Goal: Task Accomplishment & Management: Manage account settings

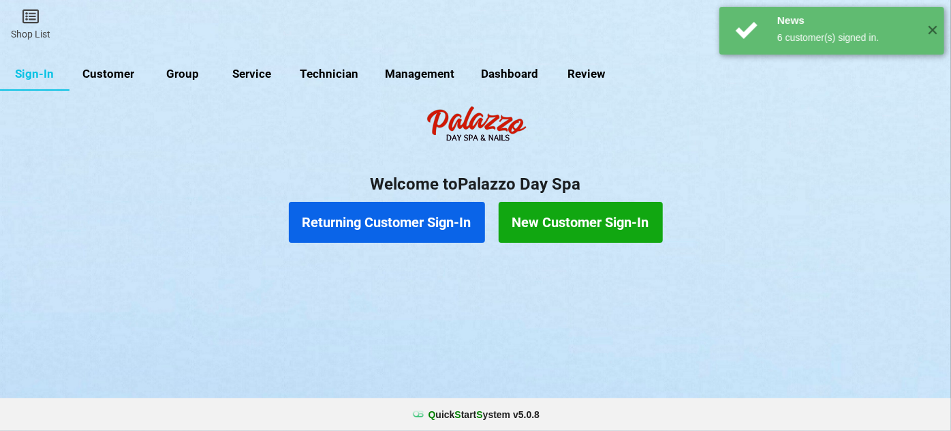
click at [120, 74] on link "Customer" at bounding box center [109, 74] width 78 height 33
select select "25"
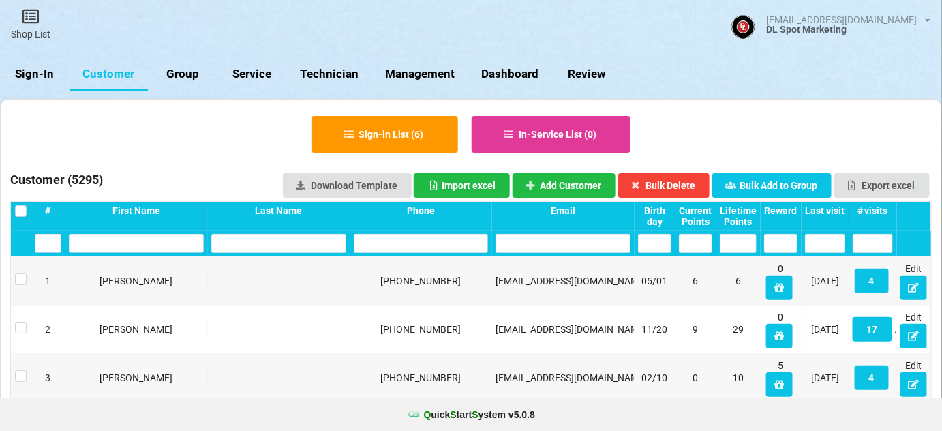
click at [836, 212] on div "Last visit" at bounding box center [825, 210] width 40 height 11
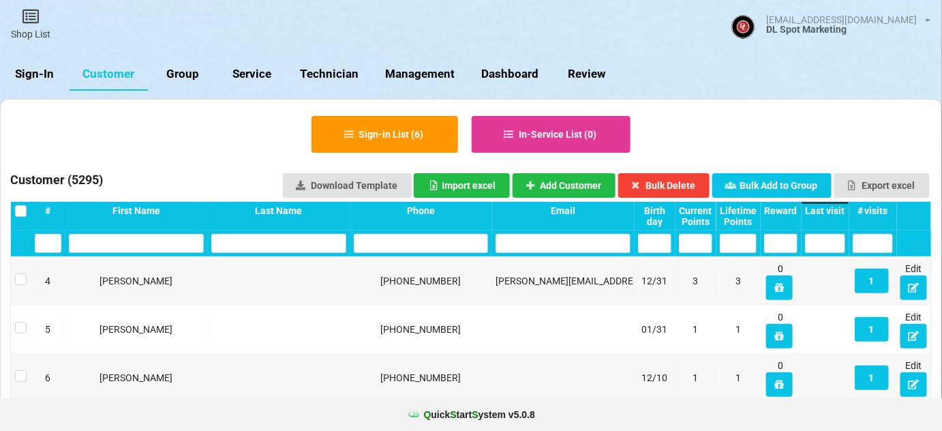
click at [836, 212] on div "Last visit" at bounding box center [825, 210] width 40 height 11
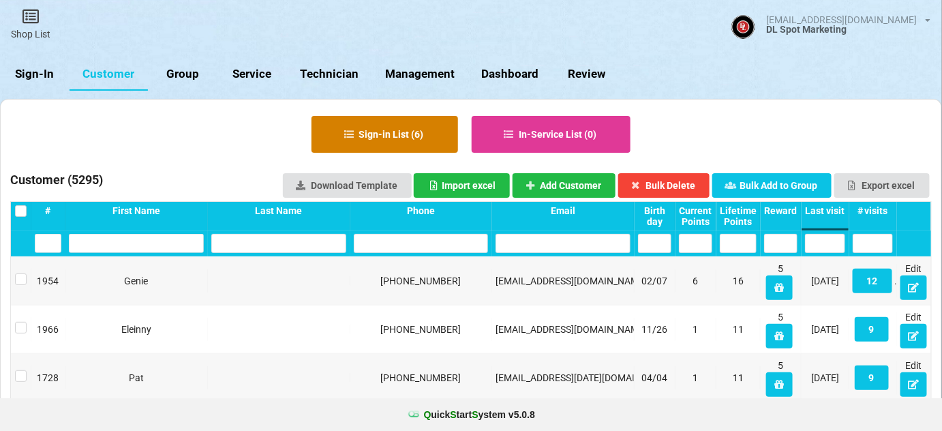
click at [397, 129] on button "Sign-in List ( 6 )" at bounding box center [384, 134] width 147 height 37
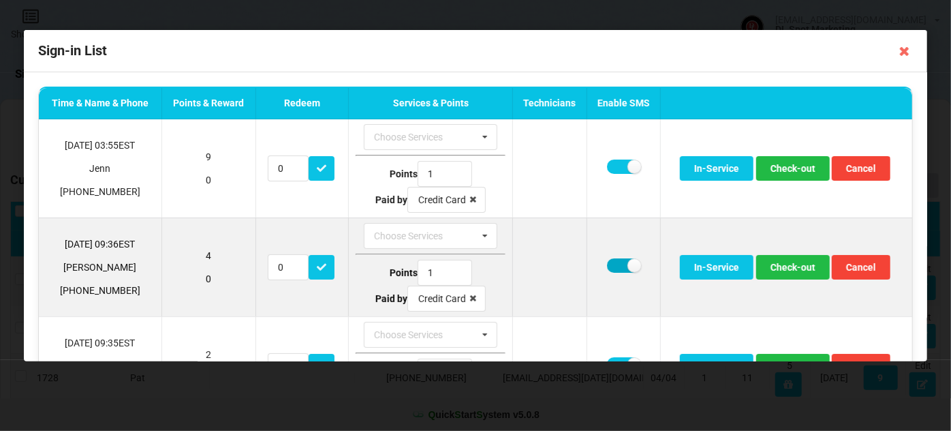
click at [615, 263] on label at bounding box center [623, 265] width 33 height 14
checkbox input "false"
click at [788, 268] on button "Check-out" at bounding box center [793, 267] width 74 height 25
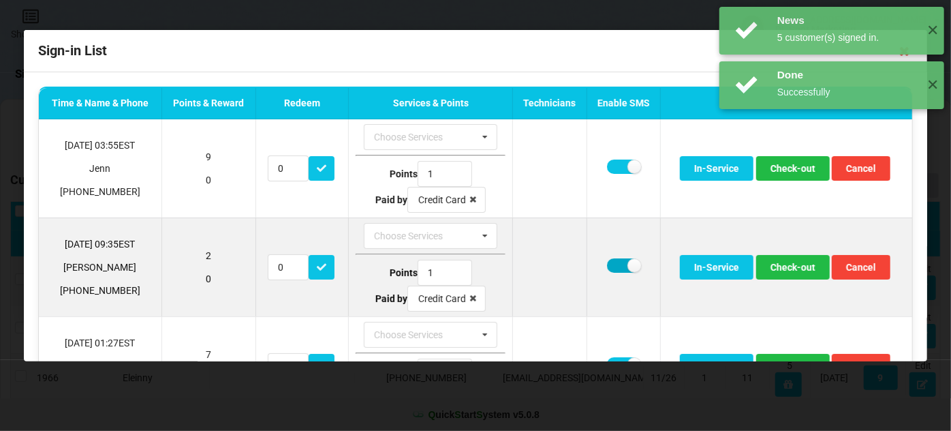
drag, startPoint x: 611, startPoint y: 264, endPoint x: 617, endPoint y: 268, distance: 7.6
click at [612, 264] on label at bounding box center [623, 265] width 33 height 14
checkbox input "false"
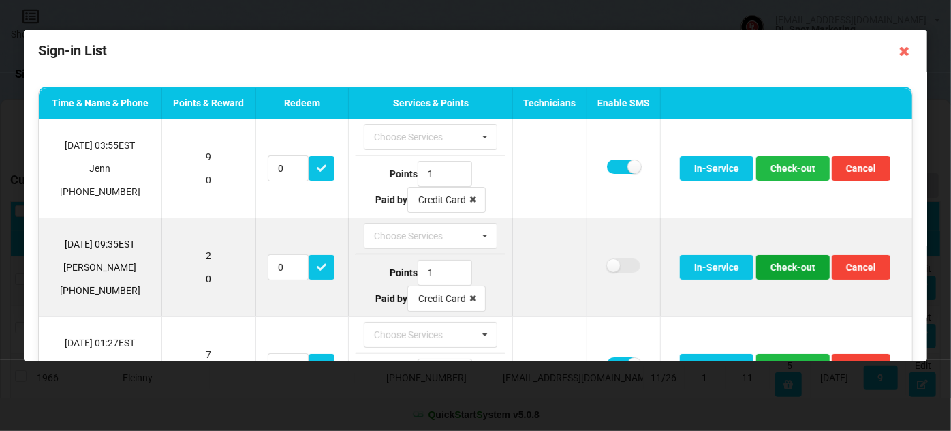
click at [786, 263] on button "Check-out" at bounding box center [793, 267] width 74 height 25
click at [785, 265] on button "Check-out" at bounding box center [793, 267] width 74 height 25
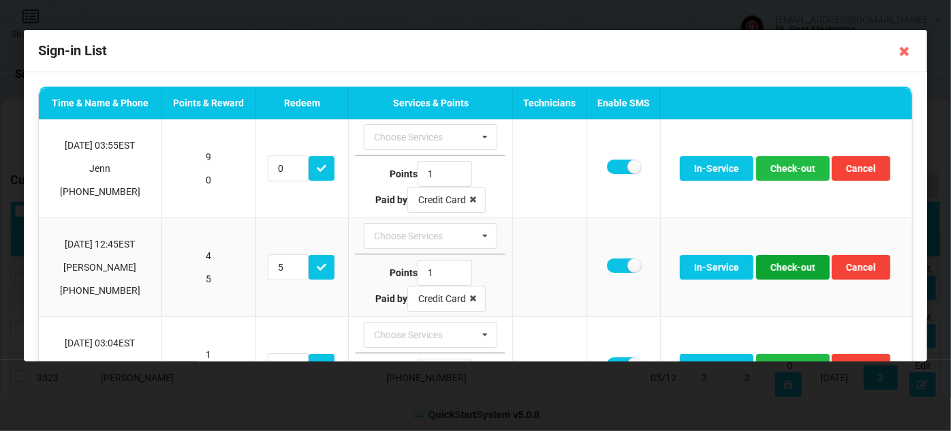
click at [785, 265] on button "Check-out" at bounding box center [793, 267] width 74 height 25
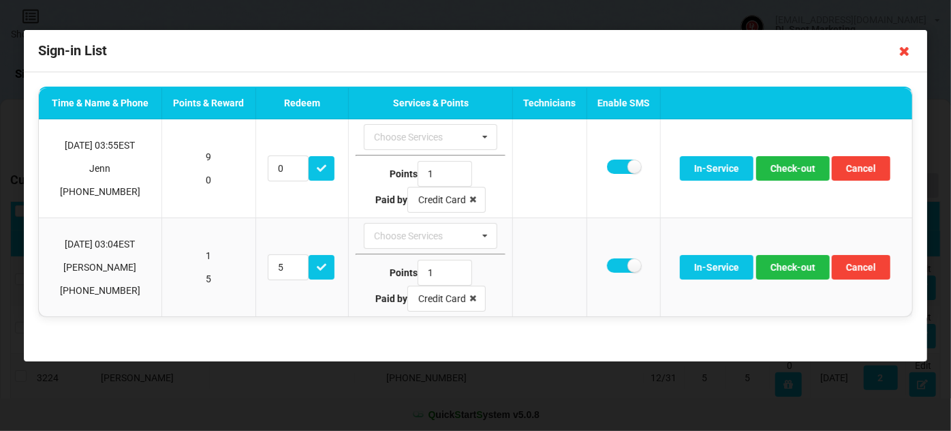
click at [902, 52] on icon at bounding box center [905, 51] width 22 height 22
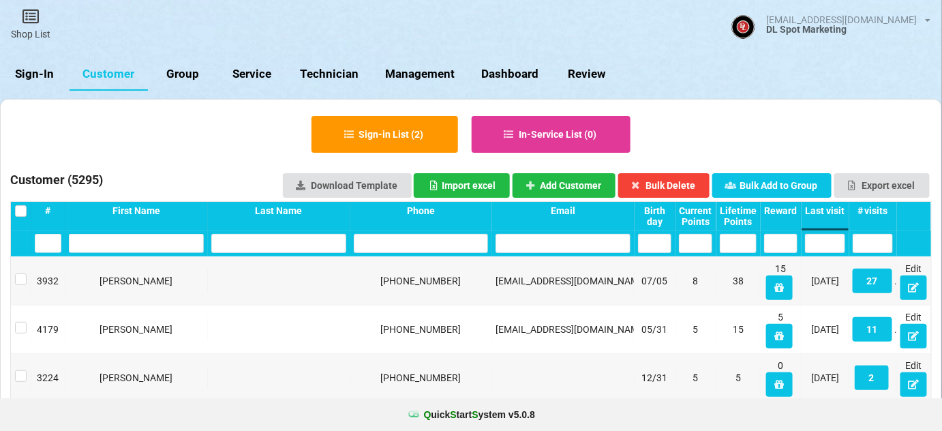
click at [36, 75] on link "Sign-In" at bounding box center [35, 74] width 70 height 33
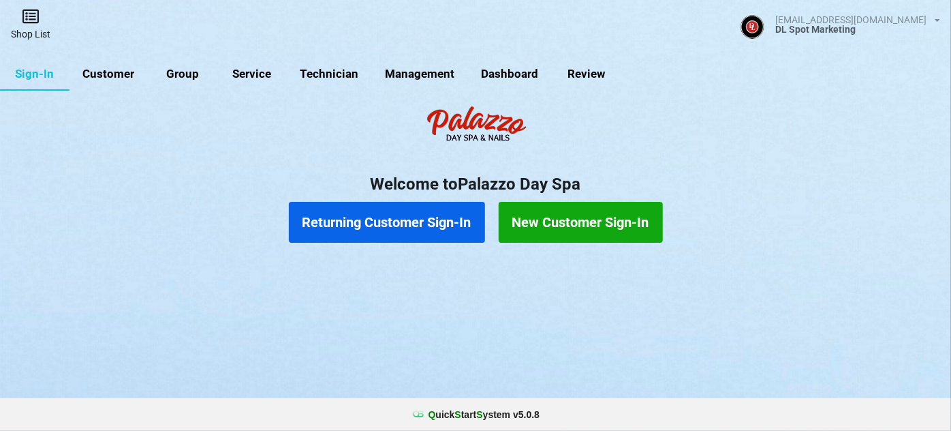
click at [29, 18] on icon at bounding box center [30, 16] width 19 height 16
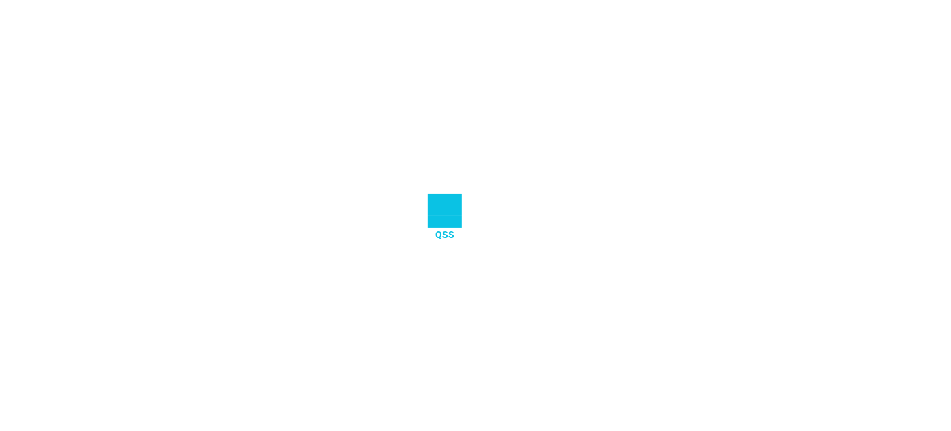
select select "25"
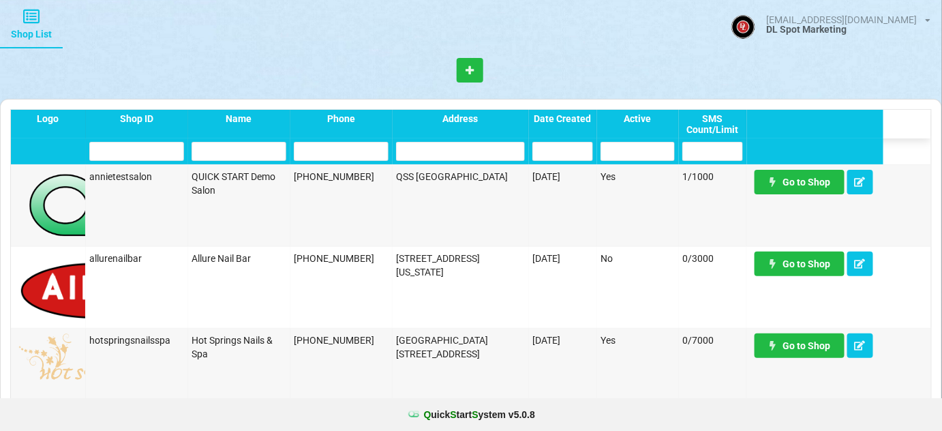
scroll to position [908, 0]
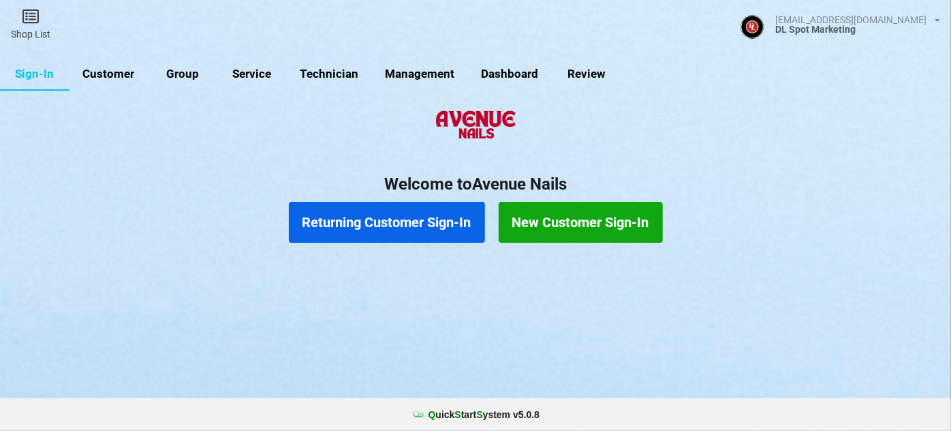
click at [116, 75] on link "Customer" at bounding box center [109, 74] width 78 height 33
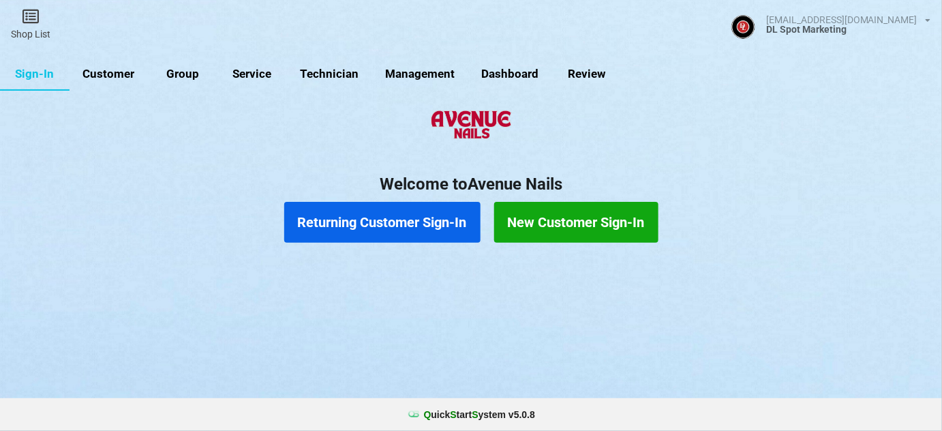
select select "25"
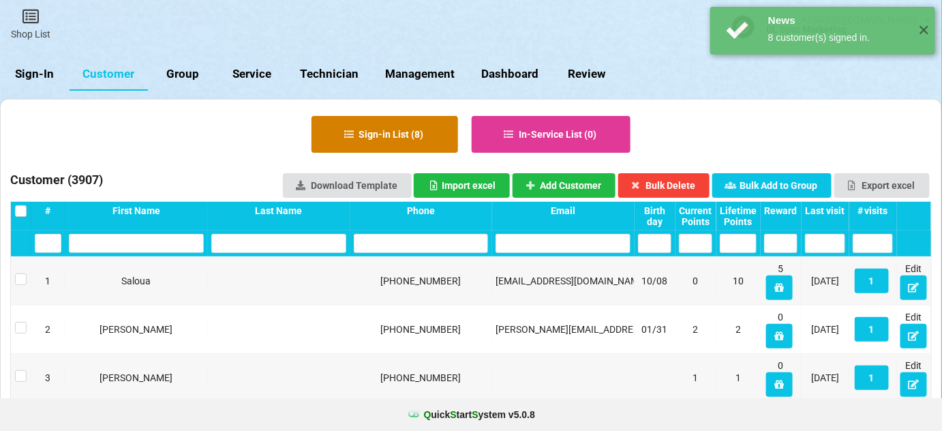
click at [382, 129] on button "Sign-in List ( 8 )" at bounding box center [390, 140] width 136 height 34
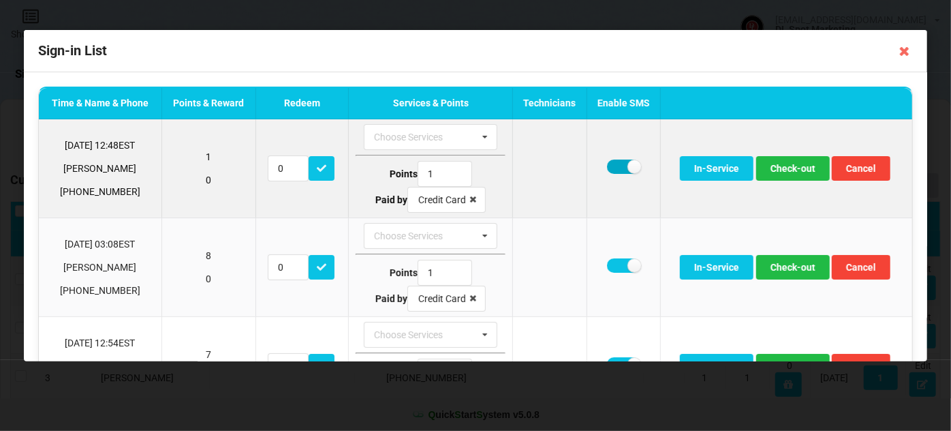
click at [616, 162] on label at bounding box center [623, 166] width 33 height 14
checkbox input "false"
click at [788, 172] on button "Check-out" at bounding box center [793, 168] width 74 height 25
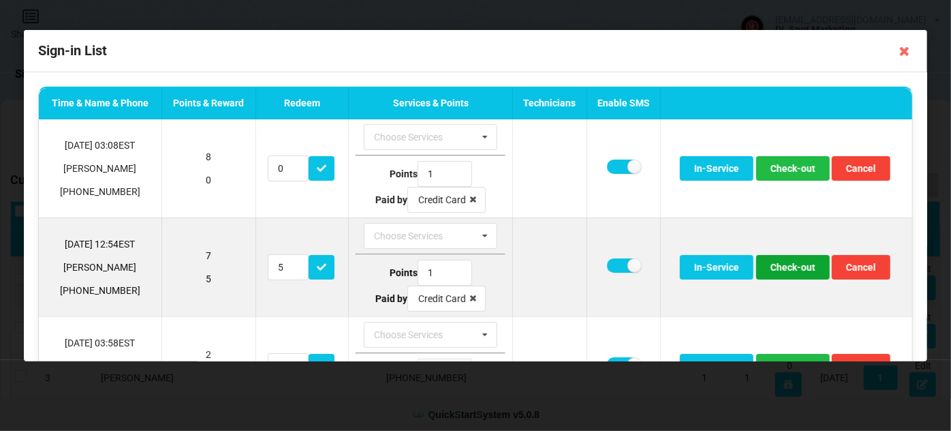
click at [784, 266] on button "Check-out" at bounding box center [793, 267] width 74 height 25
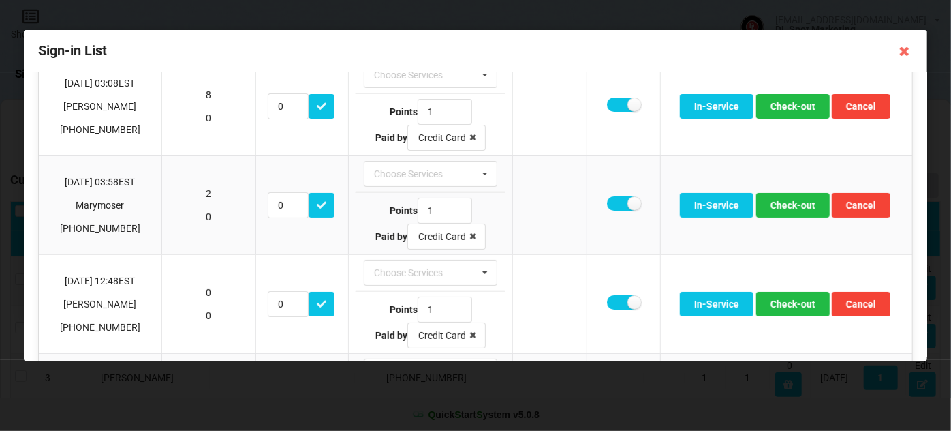
scroll to position [82, 0]
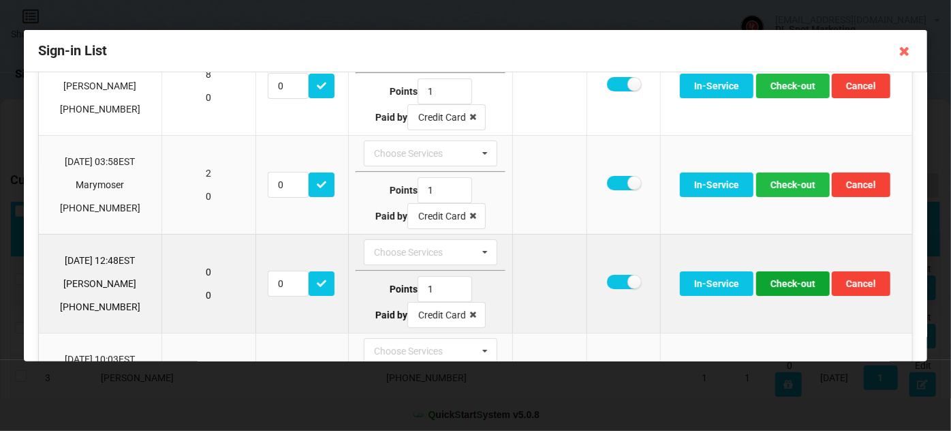
click at [801, 276] on button "Check-out" at bounding box center [793, 283] width 74 height 25
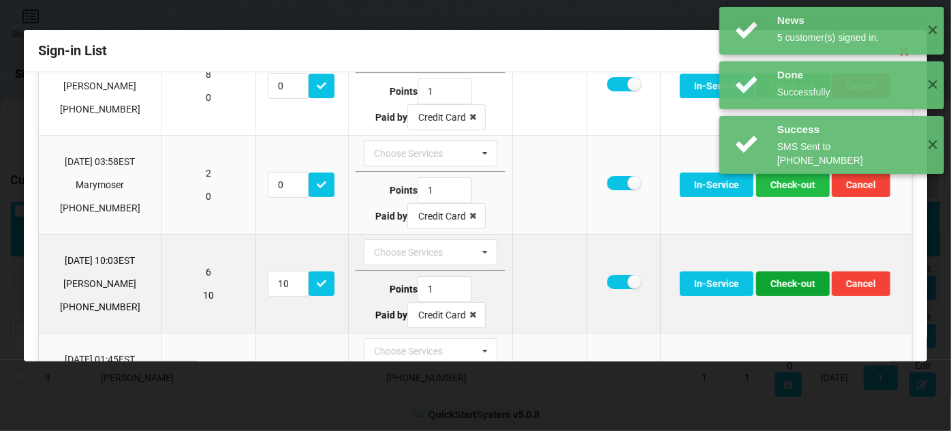
click at [791, 282] on button "Check-out" at bounding box center [793, 283] width 74 height 25
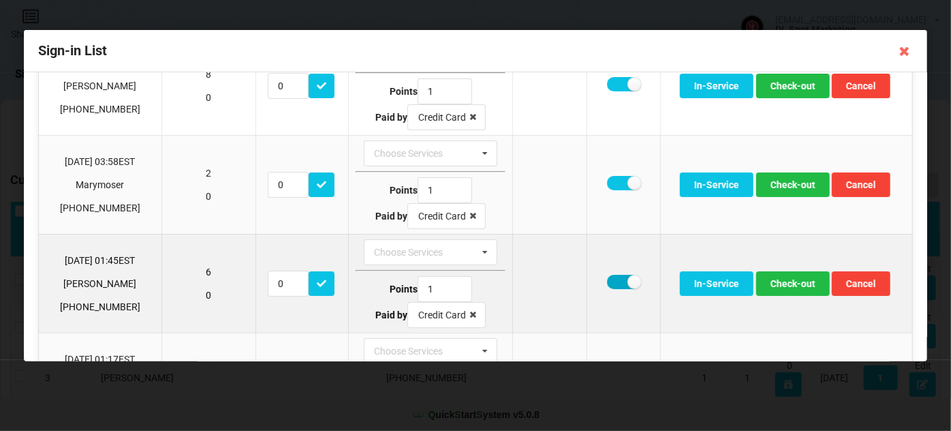
click at [617, 277] on label at bounding box center [623, 282] width 33 height 14
checkbox input "false"
click at [780, 280] on button "Check-out" at bounding box center [793, 283] width 74 height 25
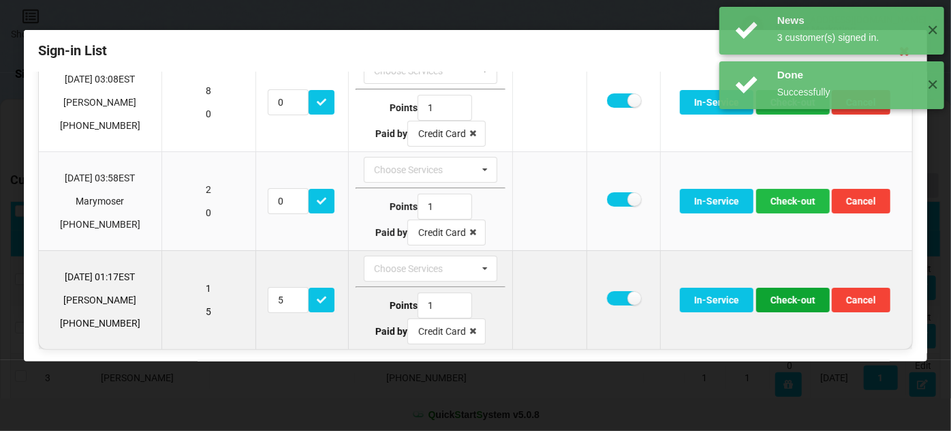
click at [788, 297] on button "Check-out" at bounding box center [793, 300] width 74 height 25
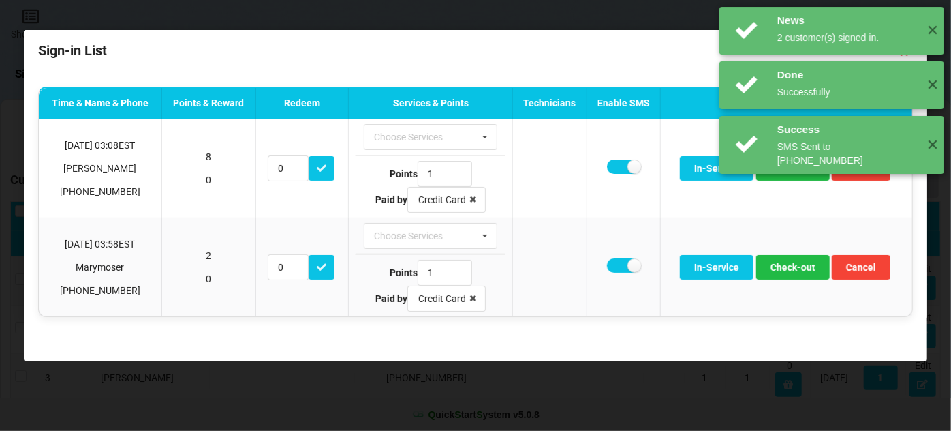
scroll to position [0, 0]
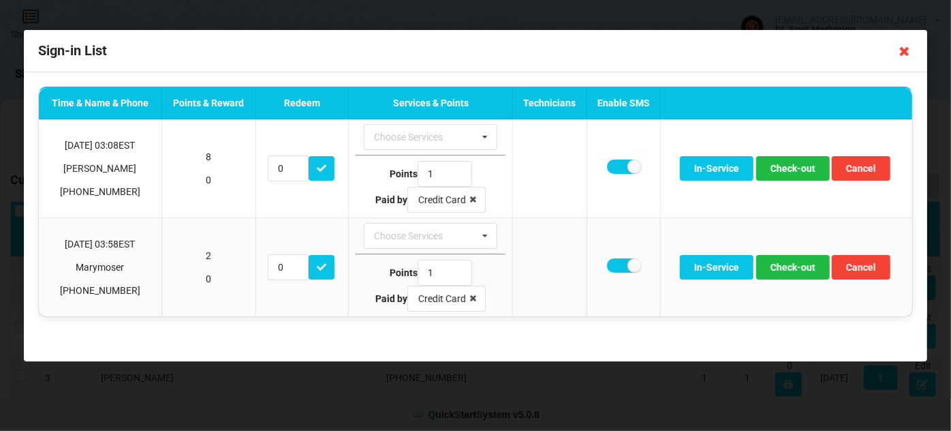
click at [905, 52] on icon at bounding box center [905, 51] width 22 height 22
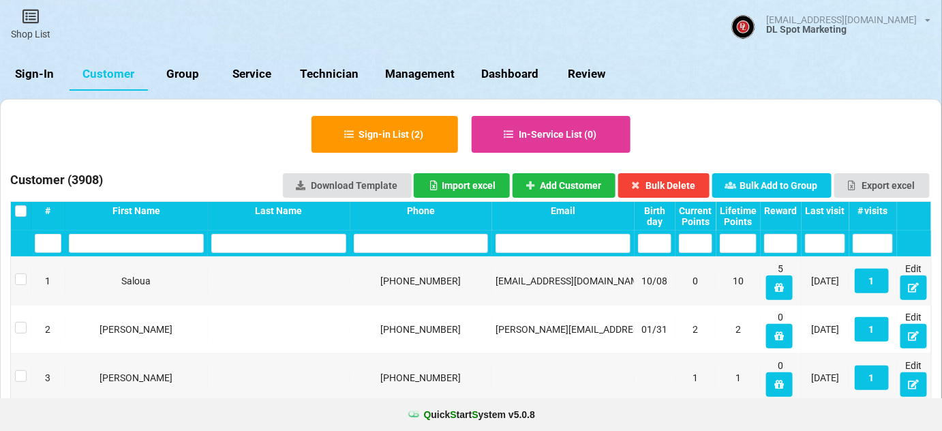
click at [43, 76] on link "Sign-In" at bounding box center [35, 74] width 70 height 33
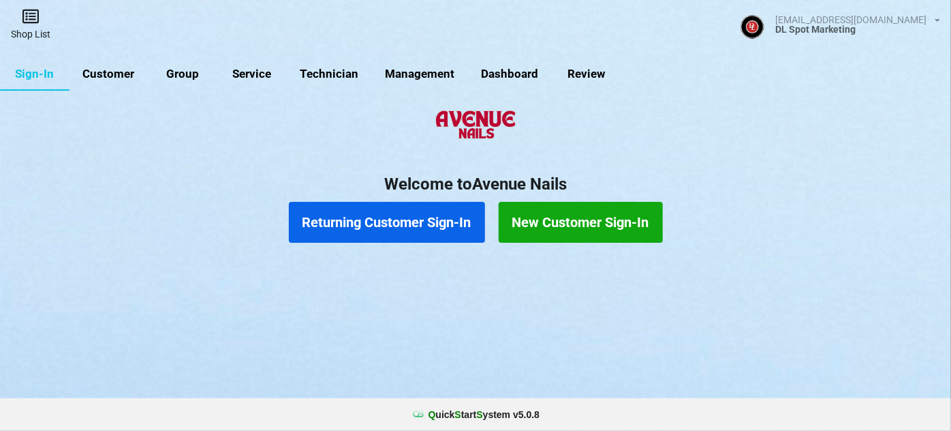
click at [202, 91] on icon at bounding box center [208, 96] width 12 height 10
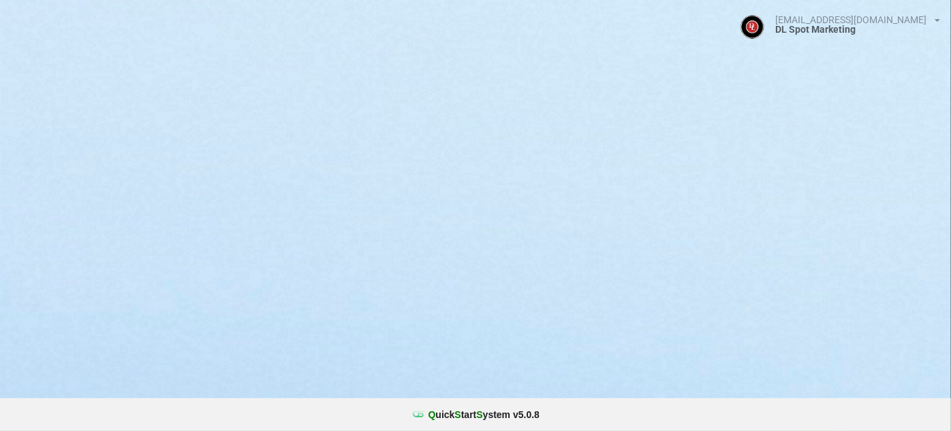
select select "25"
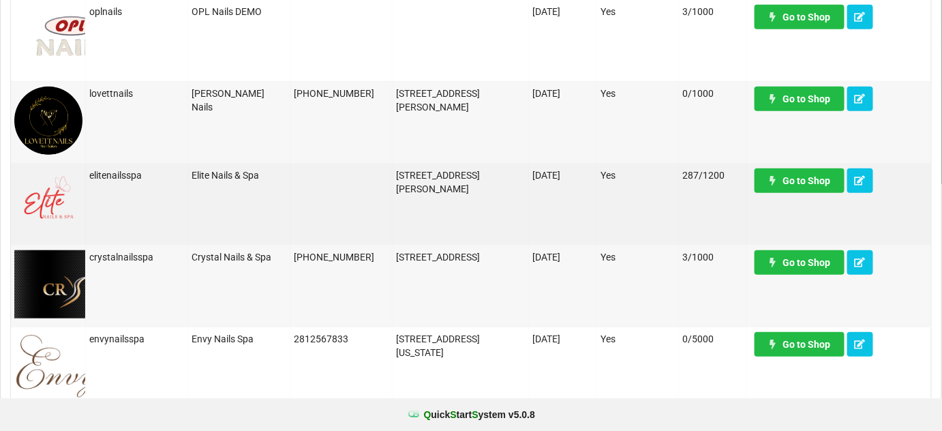
scroll to position [247, 0]
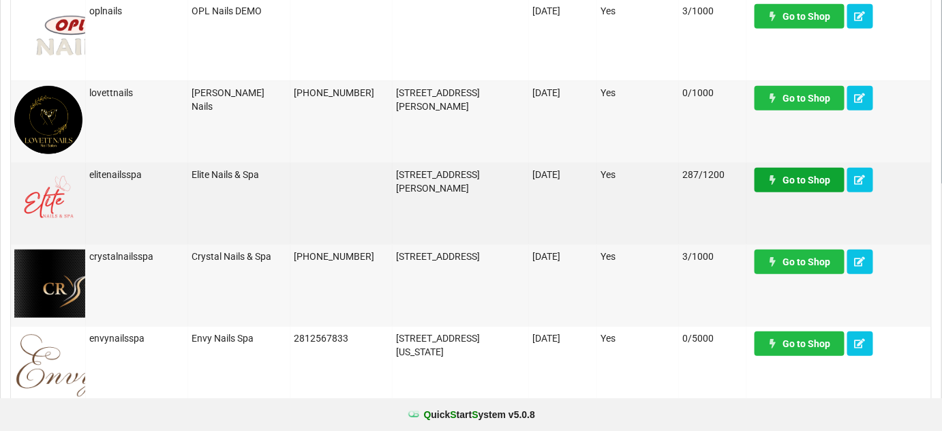
click at [806, 183] on link "Go to Shop" at bounding box center [799, 180] width 90 height 25
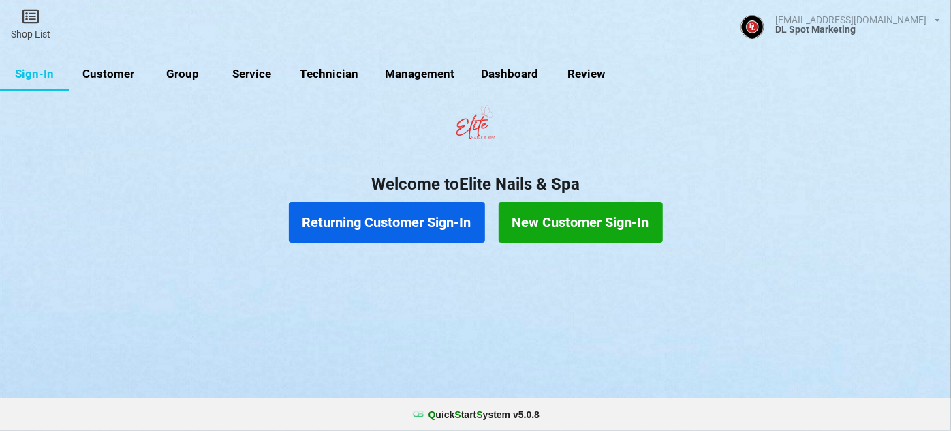
click at [104, 78] on link "Customer" at bounding box center [109, 74] width 78 height 33
select select "25"
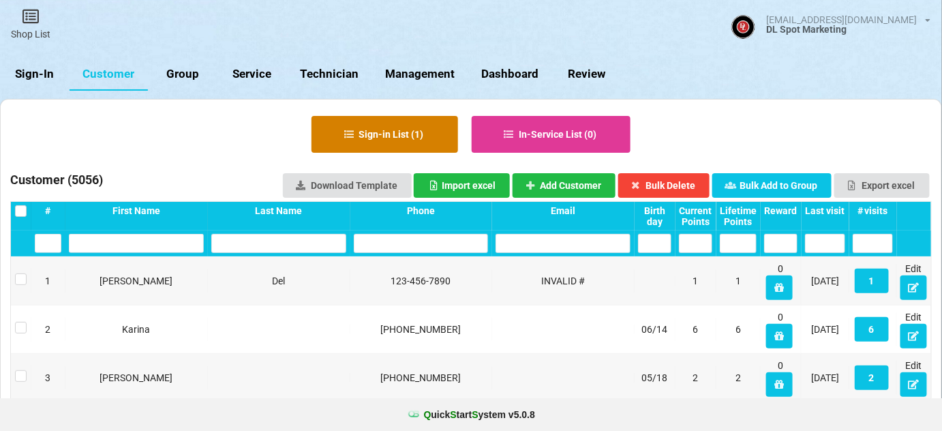
click at [384, 125] on button "Sign-in List ( 1 )" at bounding box center [384, 134] width 147 height 37
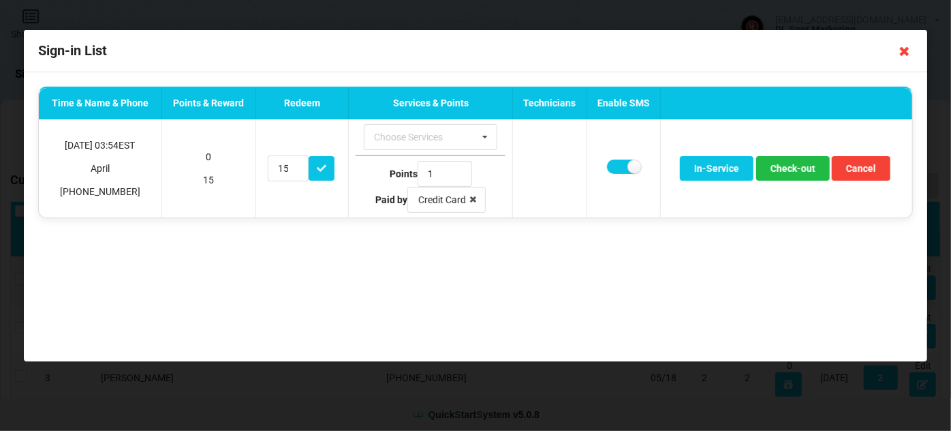
click at [903, 50] on icon at bounding box center [905, 51] width 22 height 22
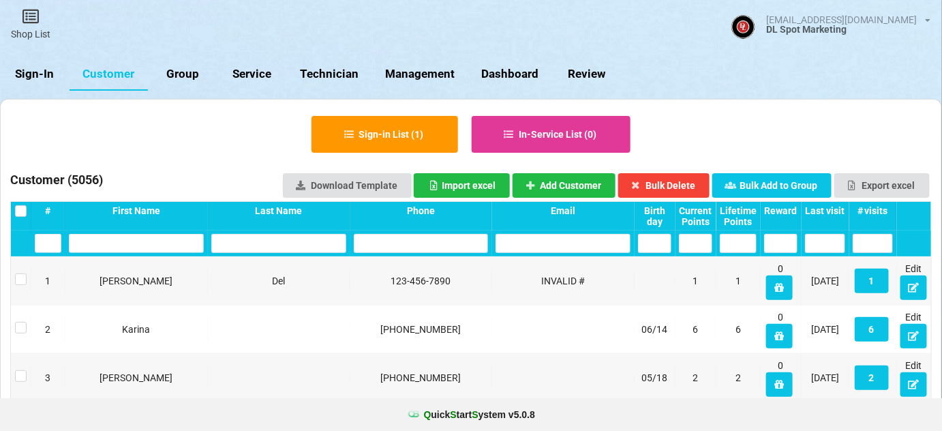
click at [189, 78] on link "Group" at bounding box center [183, 74] width 70 height 33
select select "25"
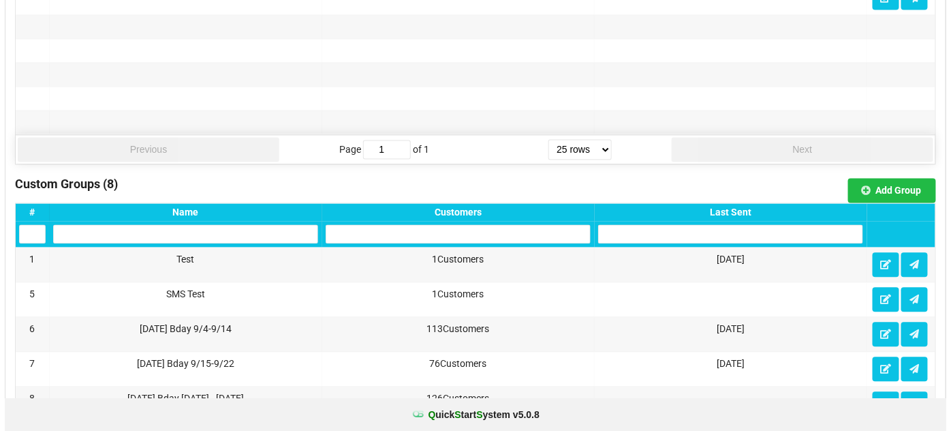
scroll to position [908, 0]
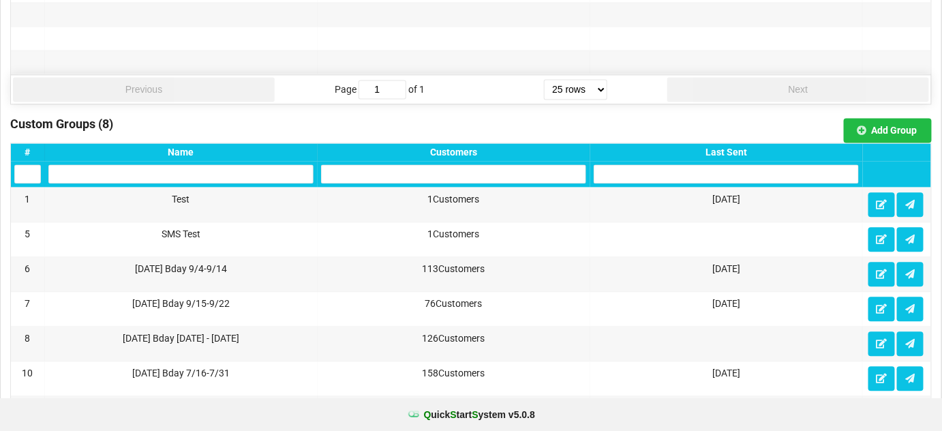
click at [742, 150] on div "Last Sent" at bounding box center [726, 152] width 265 height 11
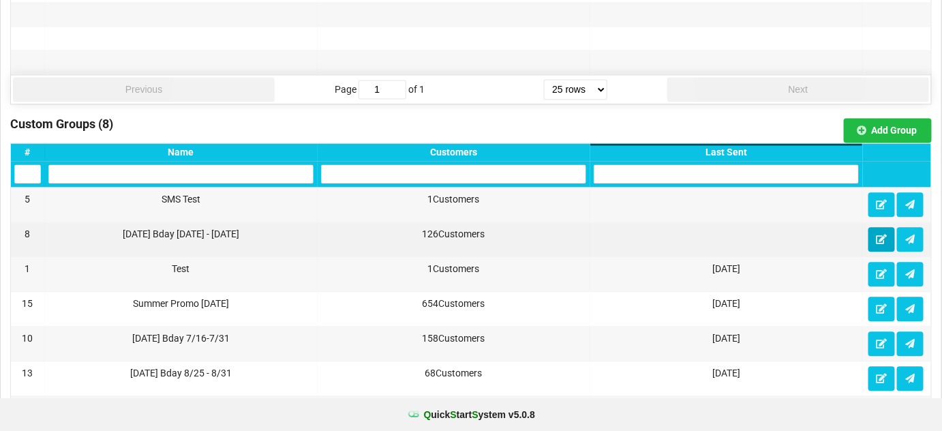
click at [880, 234] on icon at bounding box center [882, 238] width 12 height 8
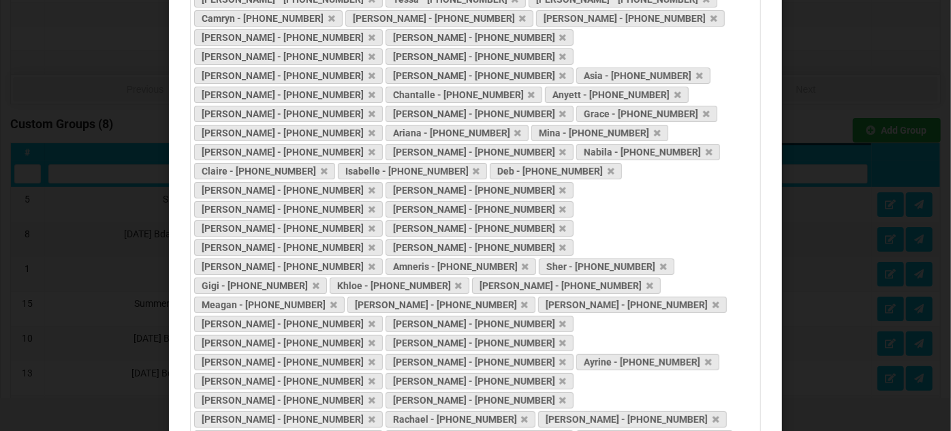
scroll to position [688, 0]
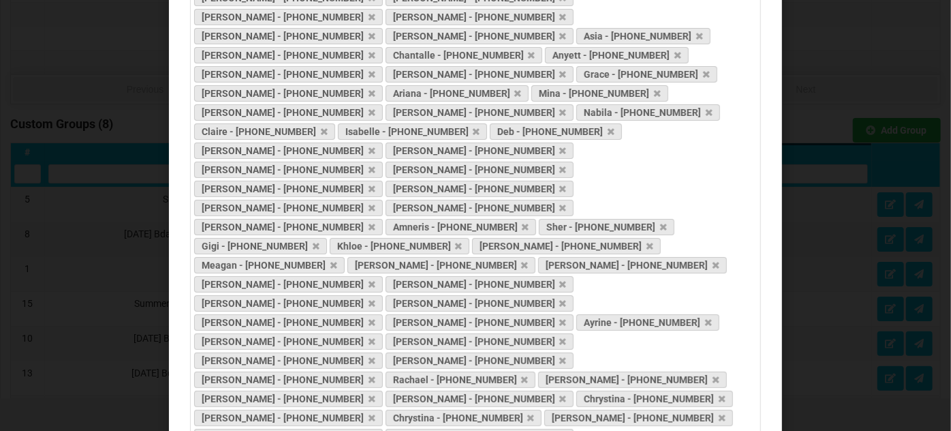
drag, startPoint x: 754, startPoint y: 201, endPoint x: 763, endPoint y: 111, distance: 90.3
click at [763, 111] on form "# 8 Name Sept2025 Bday 9/26 - 10/5/25 Customers Raquel - 321-200-7588 Andrea - …" at bounding box center [475, 71] width 585 height 1294
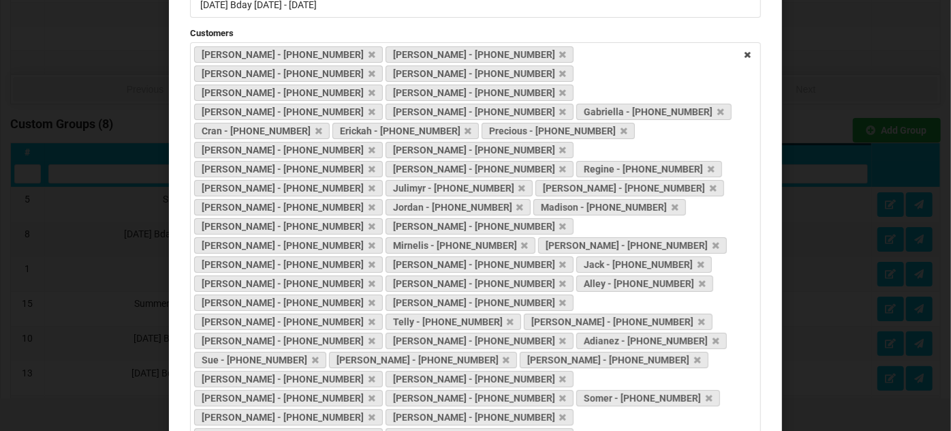
scroll to position [0, 0]
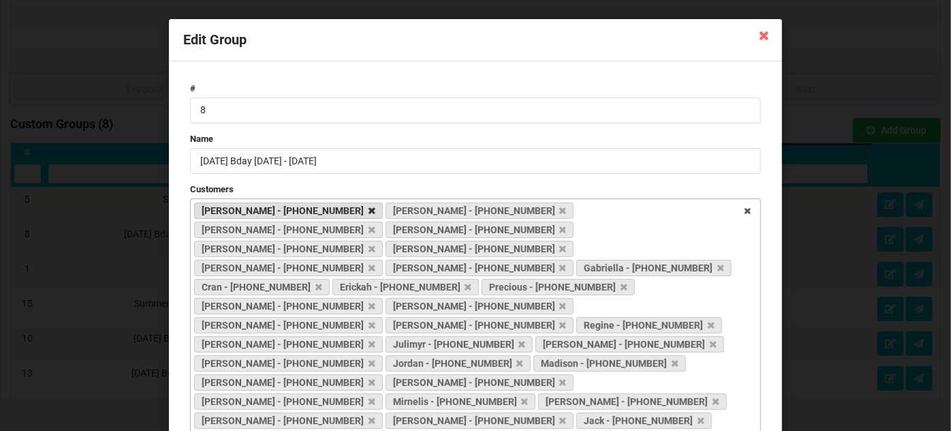
click at [369, 209] on icon at bounding box center [372, 210] width 7 height 9
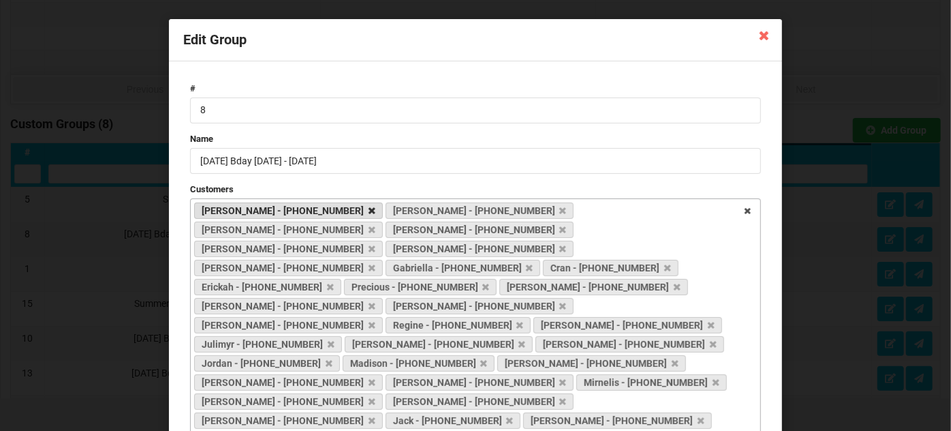
click at [369, 209] on icon at bounding box center [372, 210] width 7 height 9
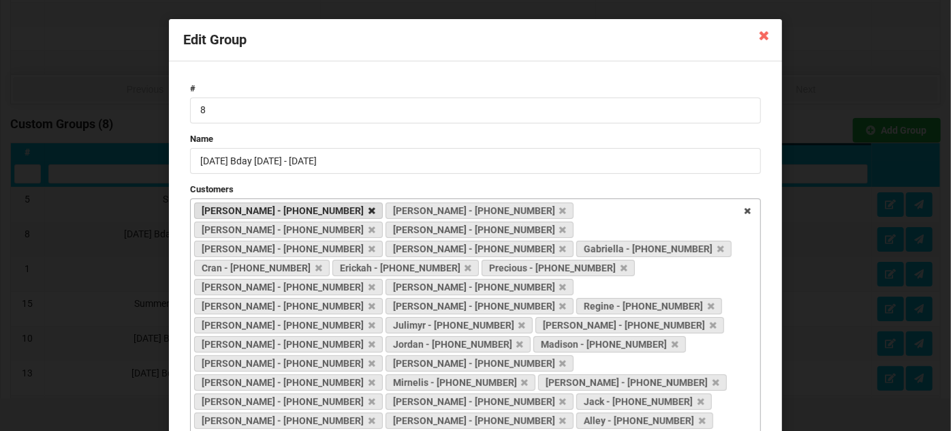
click at [369, 210] on icon at bounding box center [372, 210] width 7 height 9
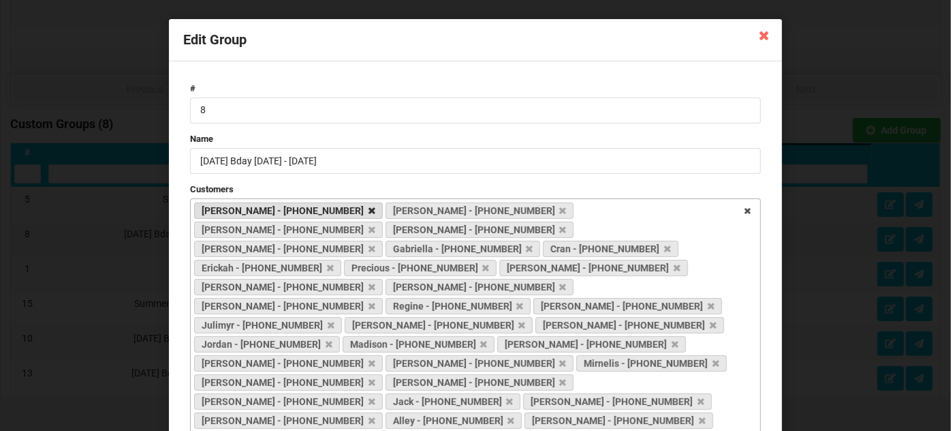
click at [369, 209] on icon at bounding box center [372, 210] width 7 height 9
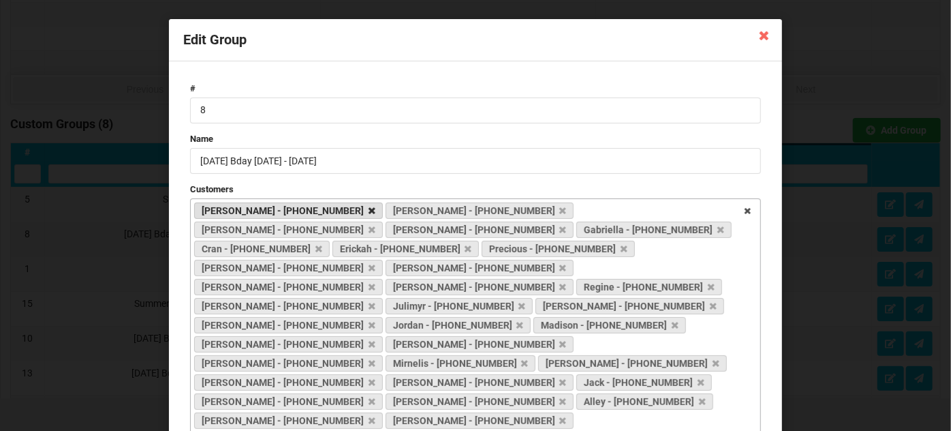
click at [369, 209] on icon at bounding box center [372, 210] width 7 height 9
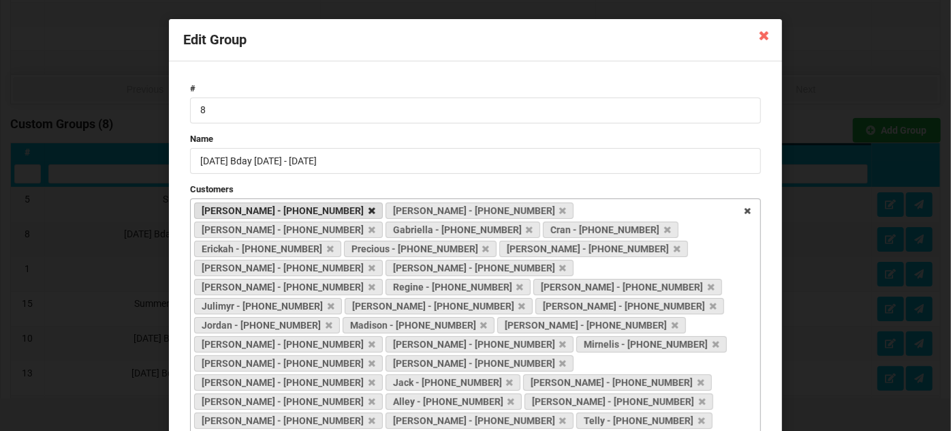
click at [369, 210] on icon at bounding box center [372, 210] width 7 height 9
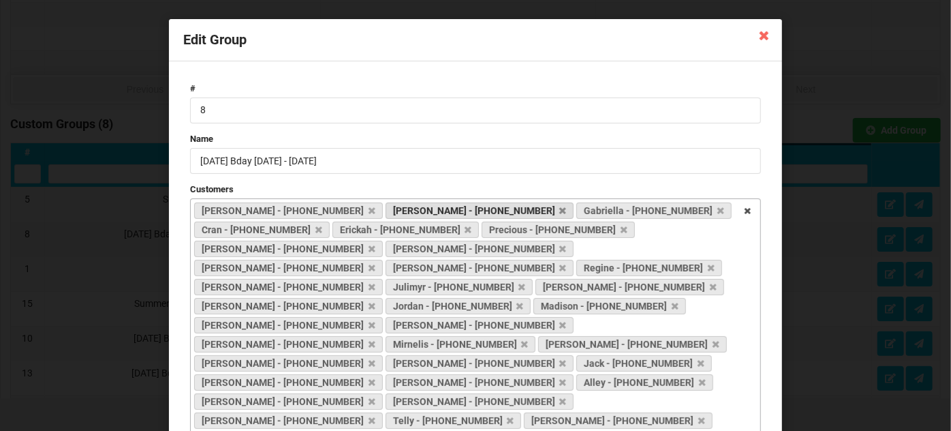
click at [369, 208] on icon at bounding box center [372, 210] width 7 height 9
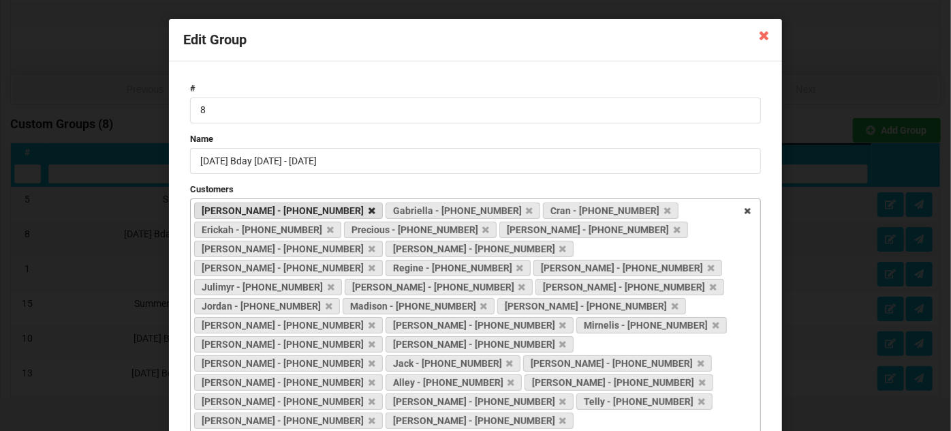
click at [369, 209] on icon at bounding box center [372, 210] width 7 height 9
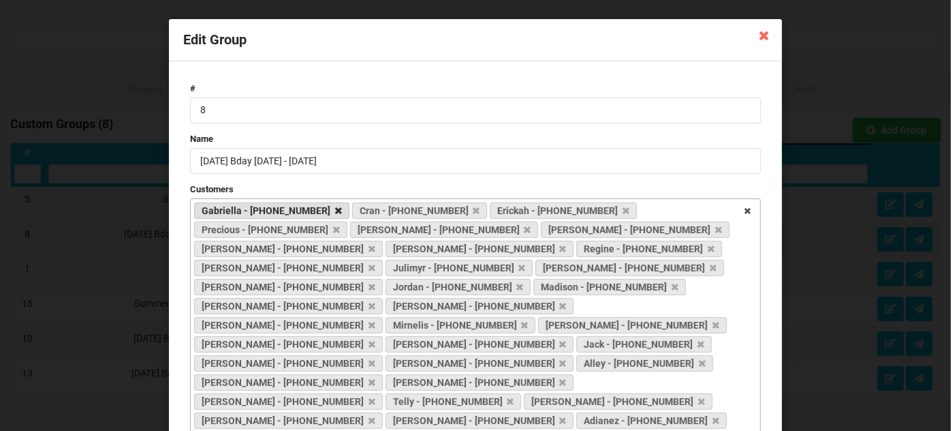
click at [335, 209] on icon at bounding box center [338, 210] width 7 height 9
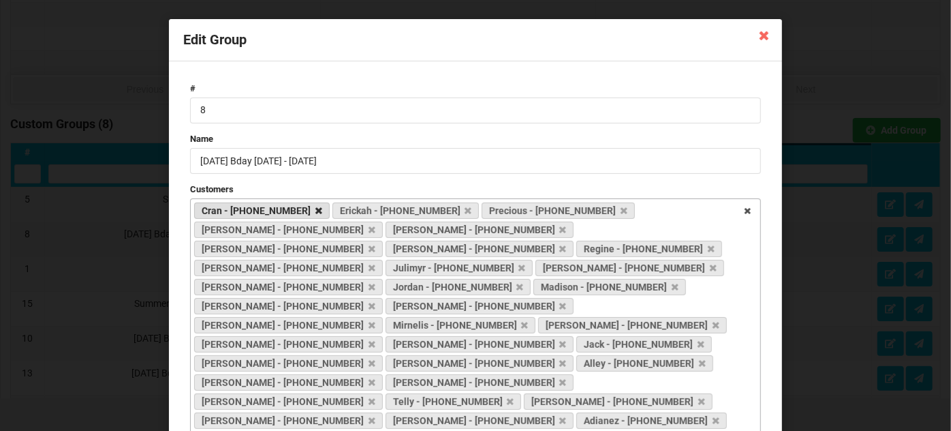
click at [316, 210] on icon at bounding box center [319, 210] width 7 height 9
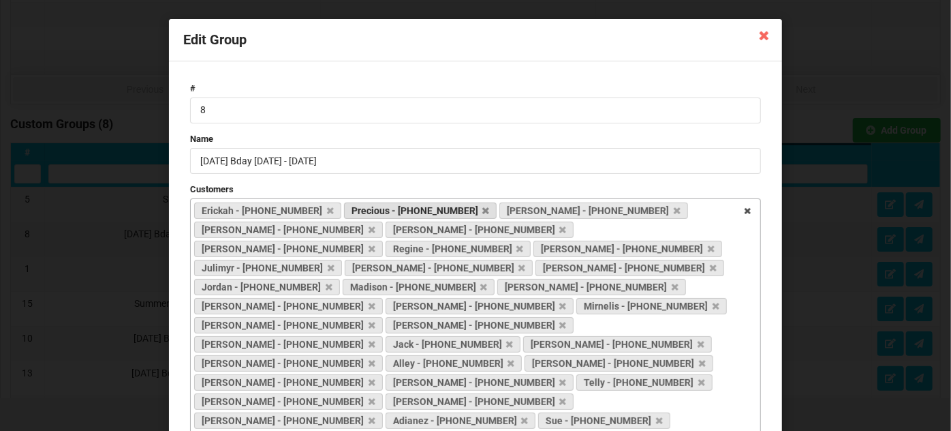
click at [327, 208] on icon at bounding box center [330, 210] width 7 height 9
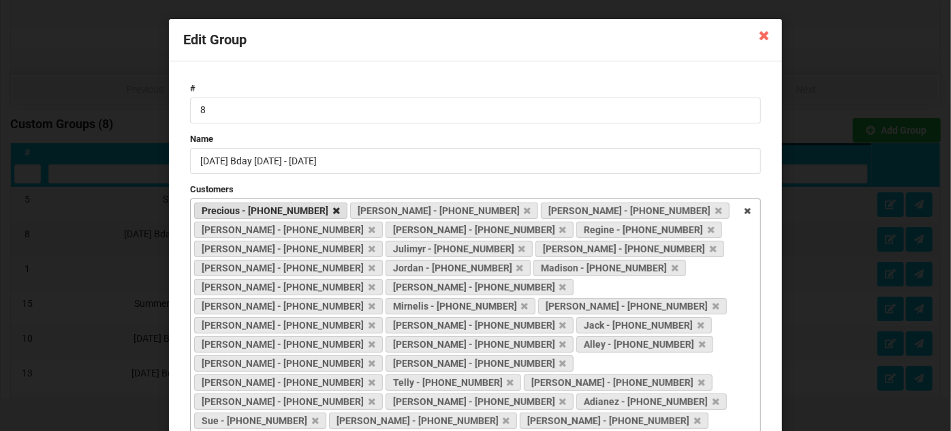
click at [333, 206] on icon at bounding box center [336, 210] width 7 height 9
click at [369, 208] on icon at bounding box center [372, 210] width 7 height 9
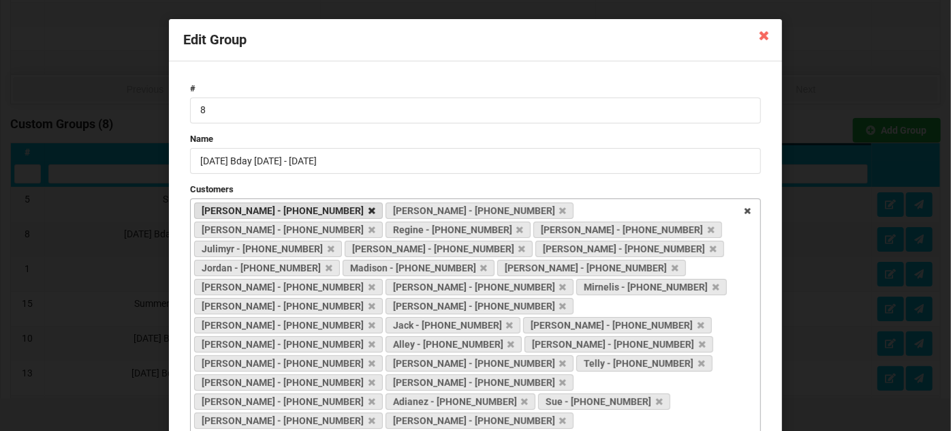
click at [369, 207] on icon at bounding box center [372, 210] width 7 height 9
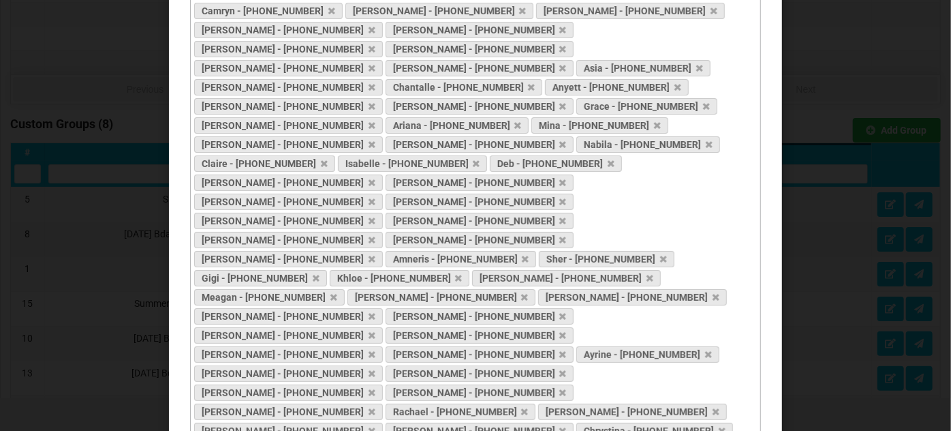
scroll to position [575, 0]
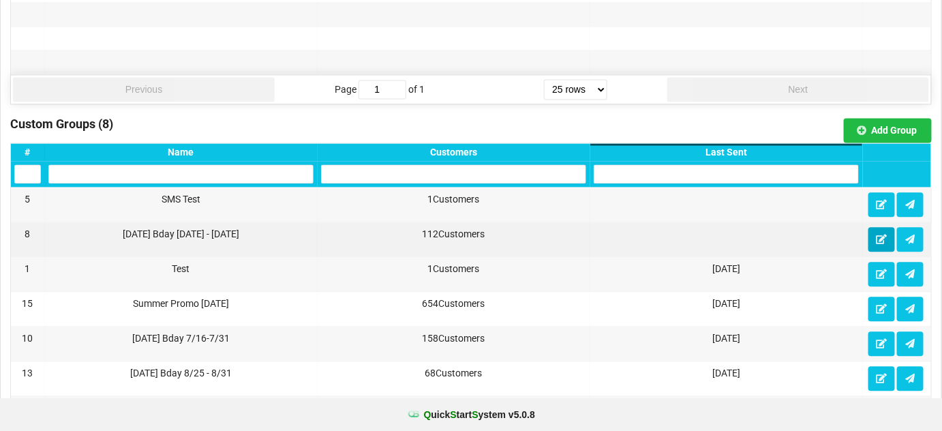
click at [879, 234] on icon at bounding box center [882, 238] width 12 height 8
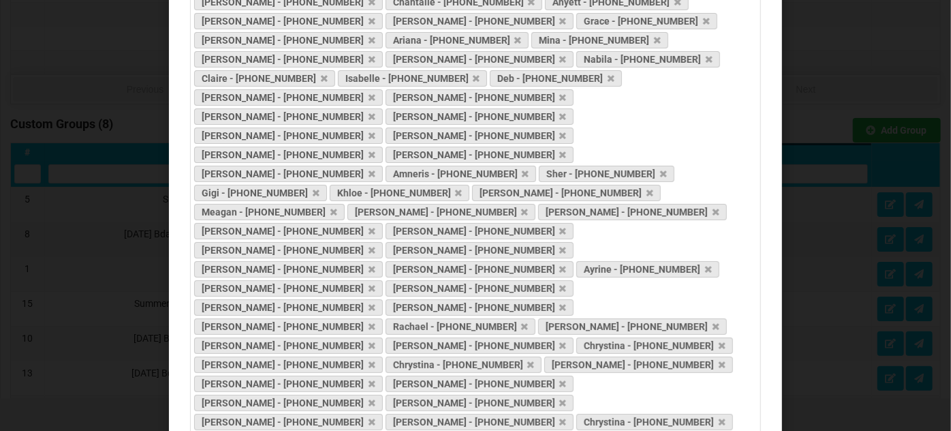
scroll to position [612, 0]
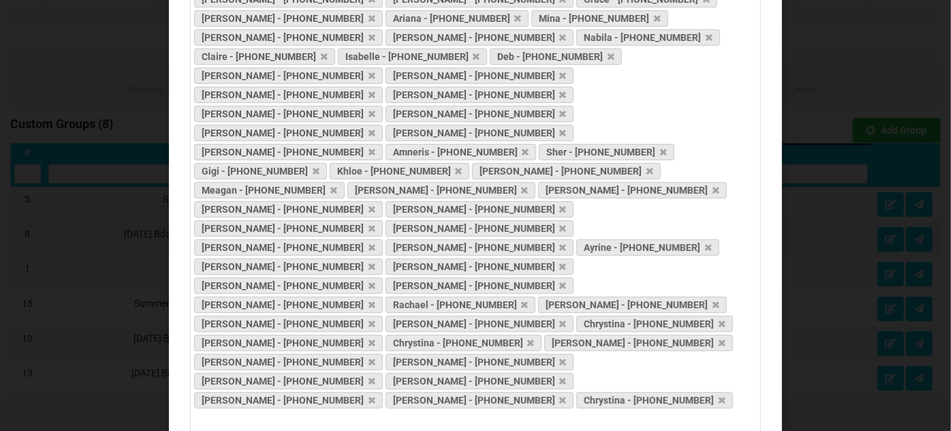
drag, startPoint x: 752, startPoint y: 201, endPoint x: 756, endPoint y: 274, distance: 73.0
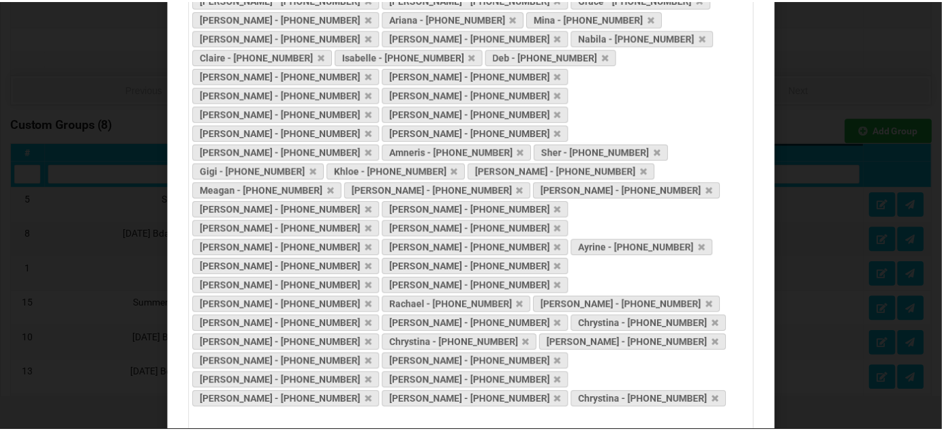
scroll to position [447, 0]
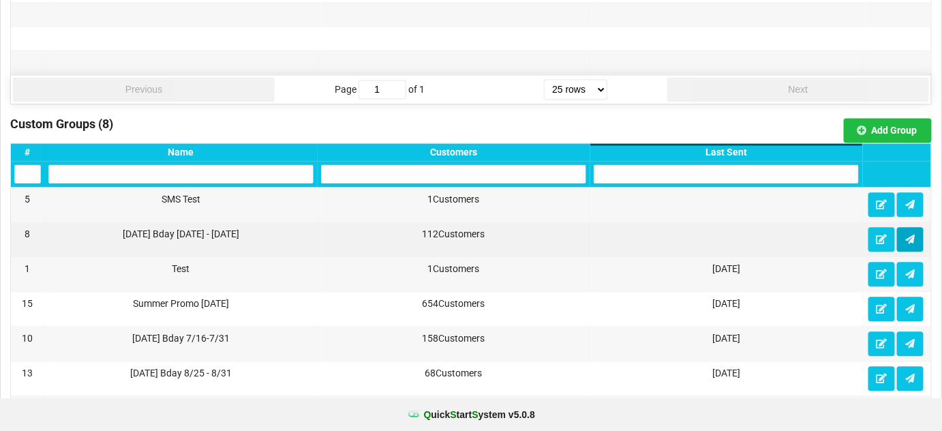
click at [913, 234] on icon at bounding box center [910, 238] width 12 height 8
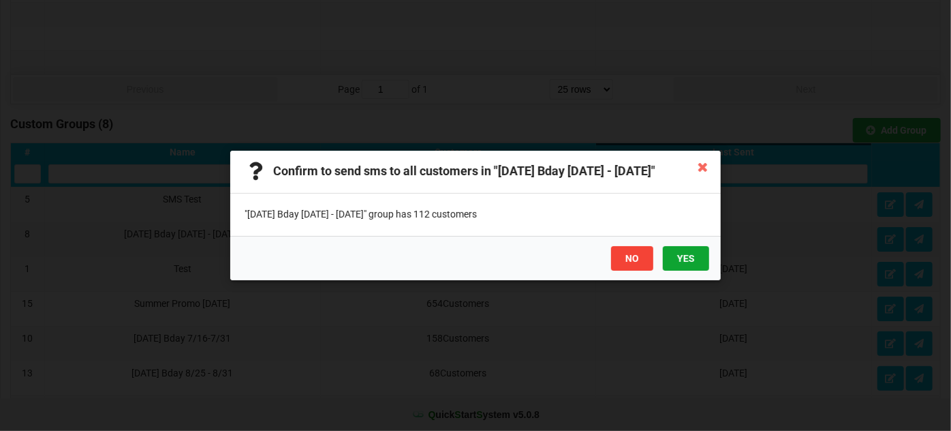
click at [690, 261] on button "YES" at bounding box center [686, 258] width 46 height 25
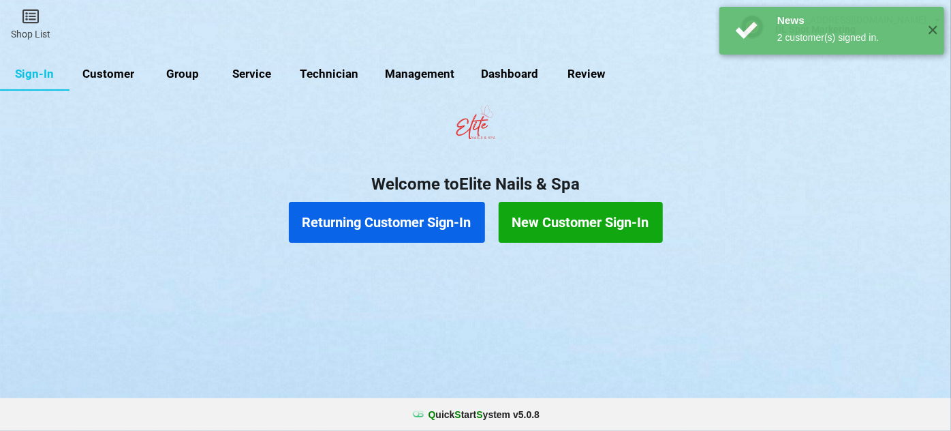
click at [118, 76] on link "Customer" at bounding box center [109, 74] width 78 height 33
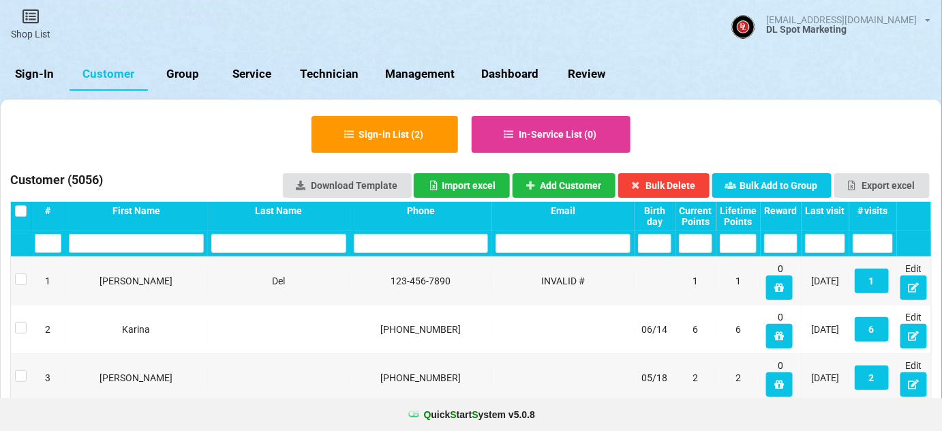
click at [658, 217] on div "Birth day" at bounding box center [654, 216] width 33 height 22
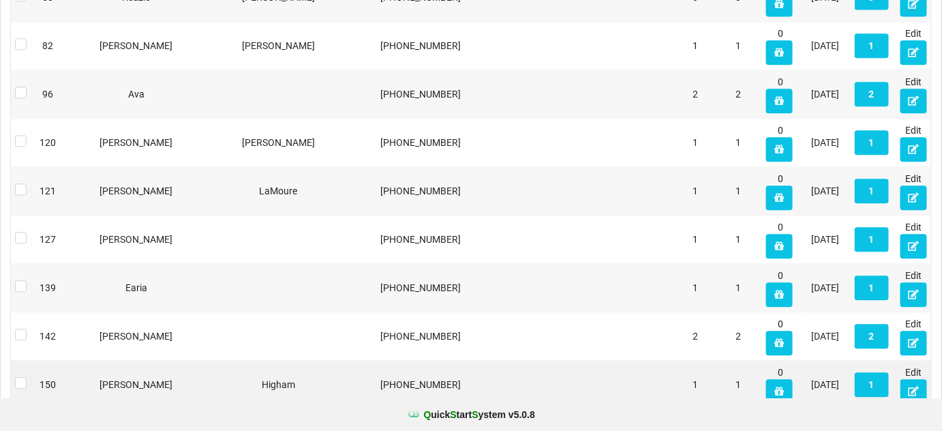
scroll to position [1103, 0]
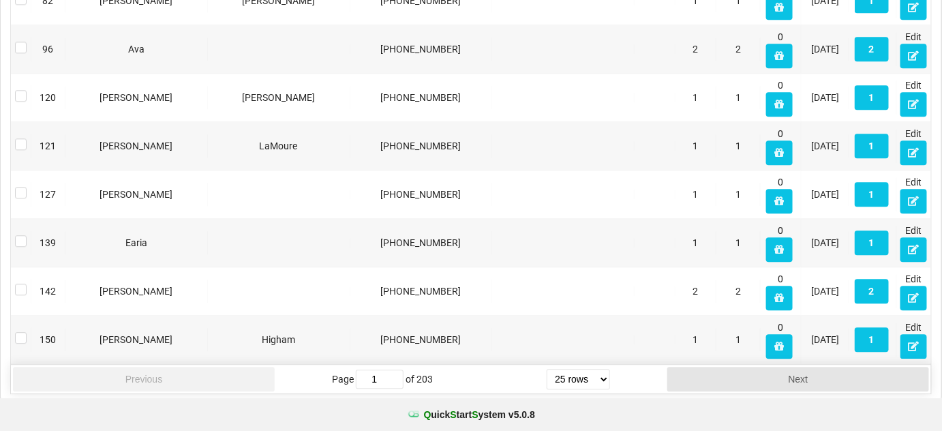
click at [600, 370] on select "5 rows 10 rows 20 rows 25 rows 50 rows 100 rows" at bounding box center [578, 379] width 63 height 20
select select "50"
click at [547, 389] on select "5 rows 10 rows 20 rows 25 rows 50 rows 100 rows" at bounding box center [578, 379] width 63 height 20
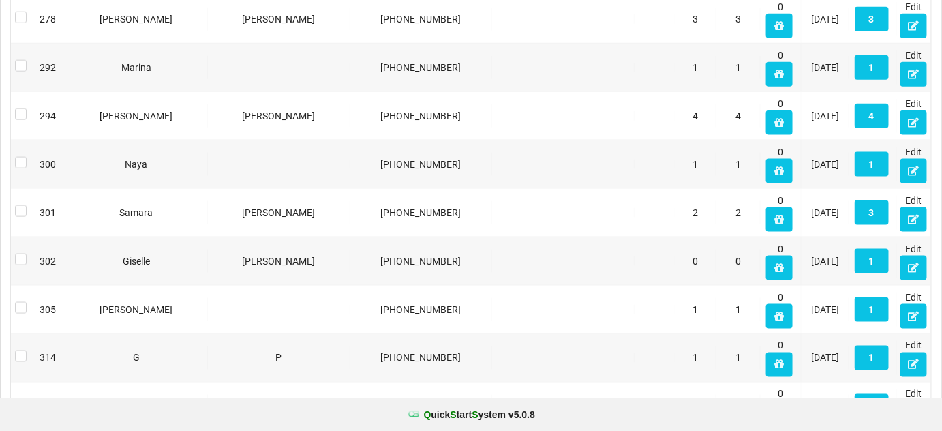
scroll to position [2308, 0]
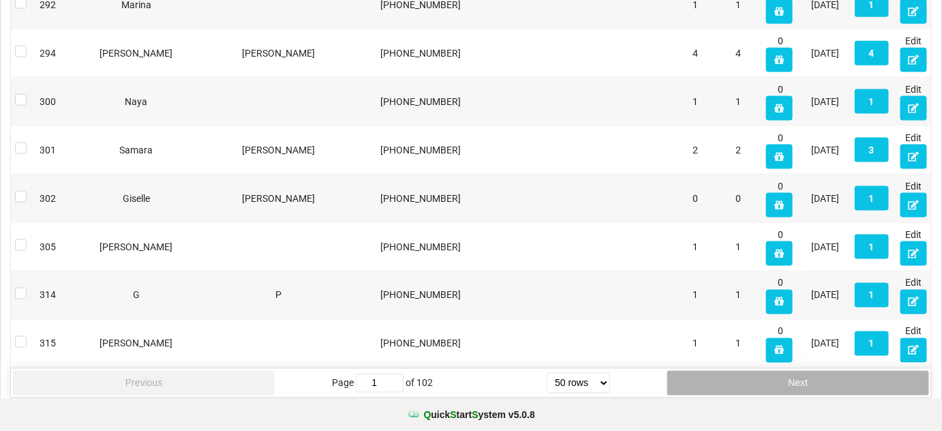
click at [799, 371] on button "Next" at bounding box center [798, 383] width 262 height 25
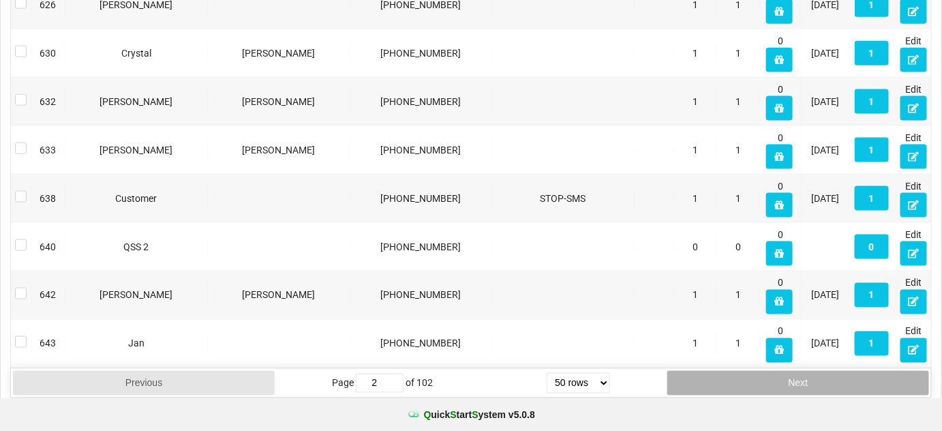
click at [797, 373] on button "Next" at bounding box center [798, 383] width 262 height 25
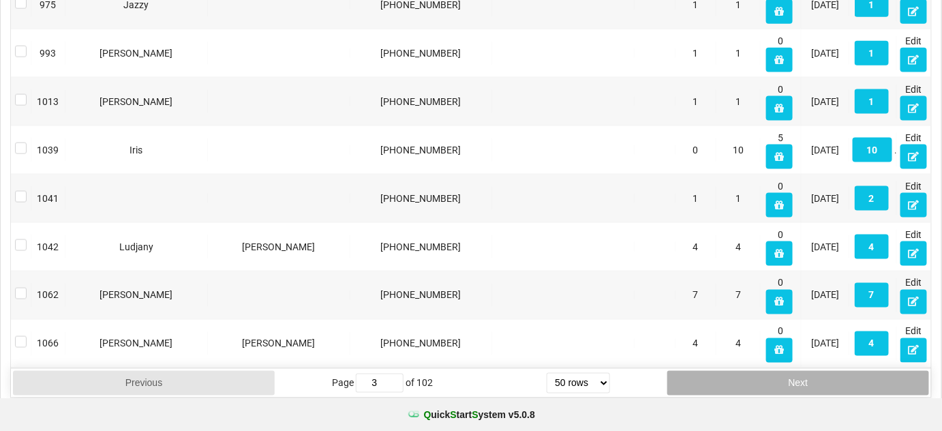
click at [797, 373] on button "Next" at bounding box center [798, 383] width 262 height 25
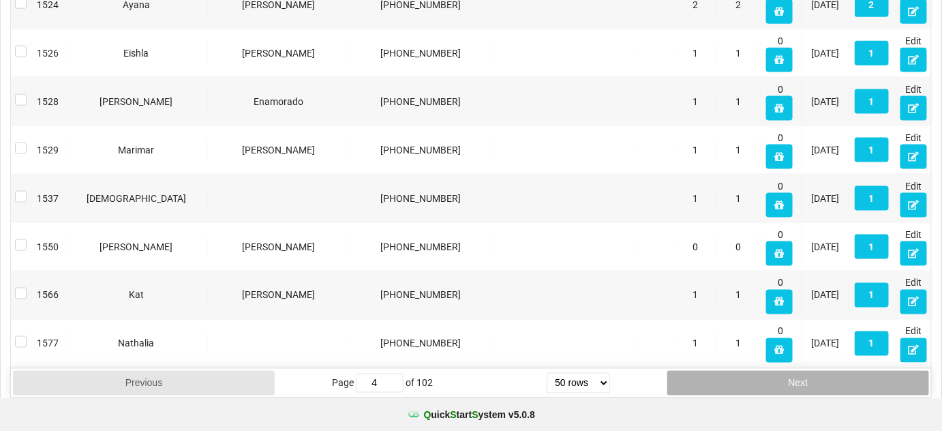
click at [797, 373] on button "Next" at bounding box center [798, 383] width 262 height 25
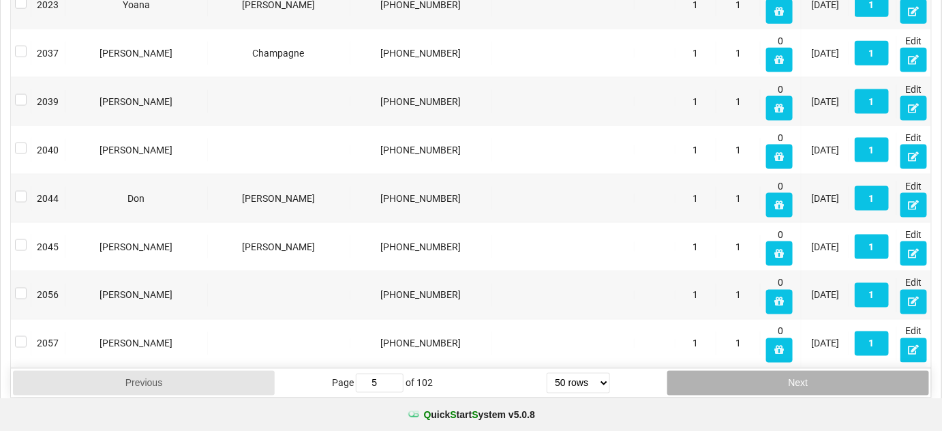
click at [797, 373] on button "Next" at bounding box center [798, 383] width 262 height 25
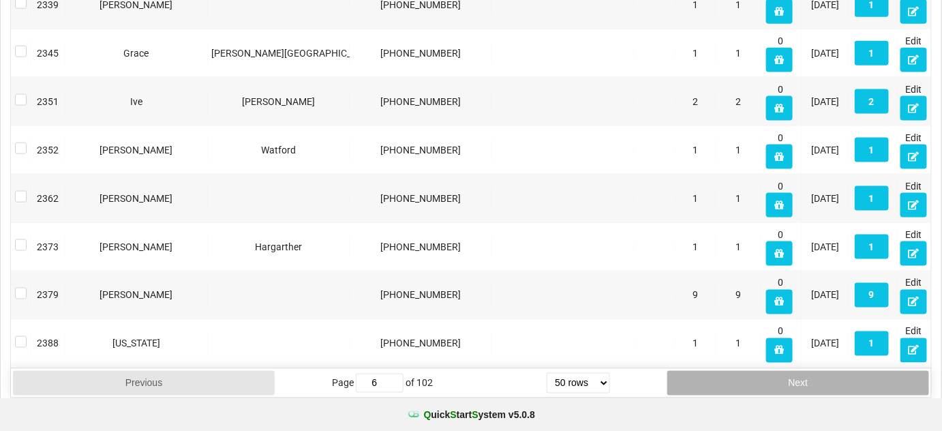
click at [797, 373] on button "Next" at bounding box center [798, 383] width 262 height 25
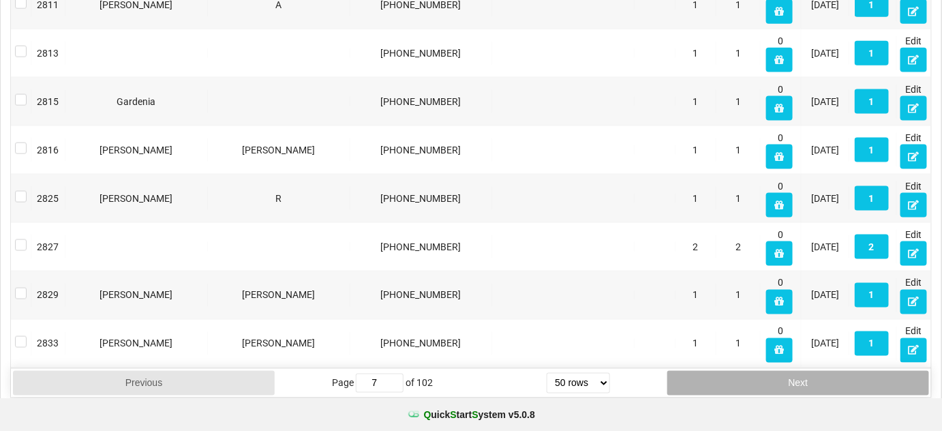
click at [797, 373] on button "Next" at bounding box center [798, 383] width 262 height 25
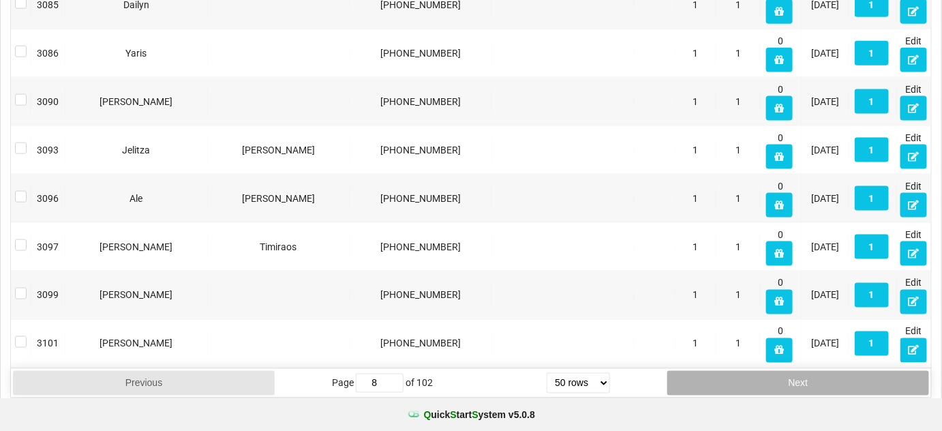
click at [797, 373] on button "Next" at bounding box center [798, 383] width 262 height 25
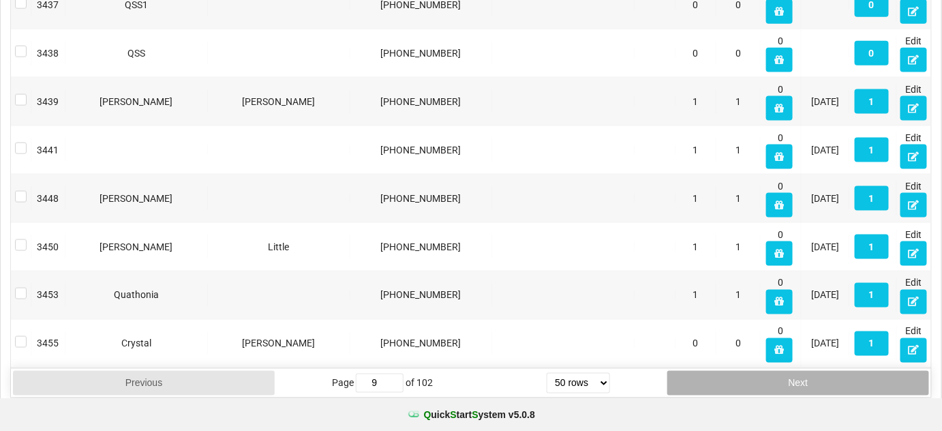
click at [797, 373] on button "Next" at bounding box center [798, 383] width 262 height 25
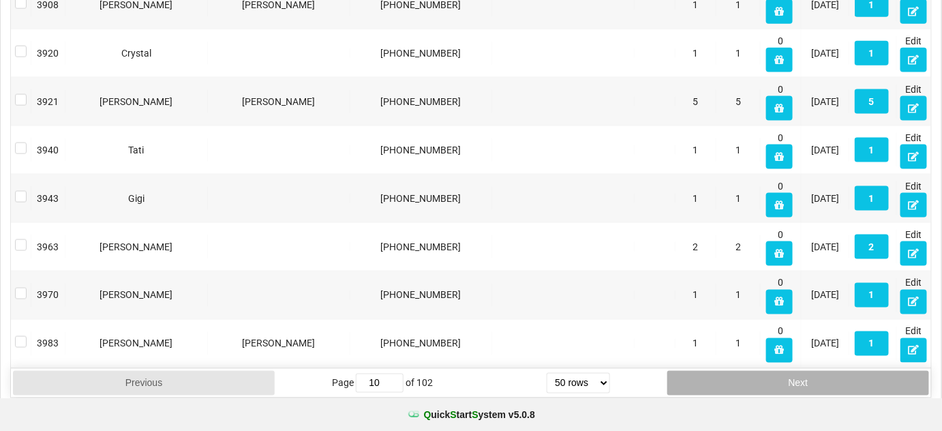
click at [797, 373] on button "Next" at bounding box center [798, 383] width 262 height 25
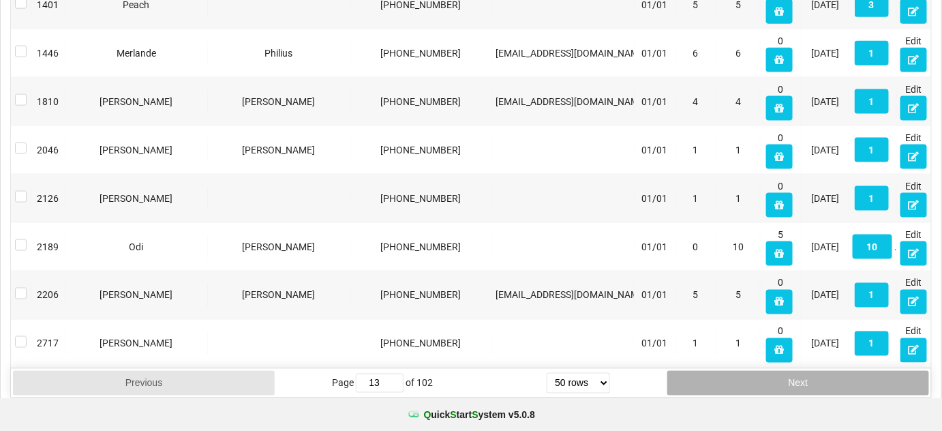
click at [797, 373] on button "Next" at bounding box center [798, 383] width 262 height 25
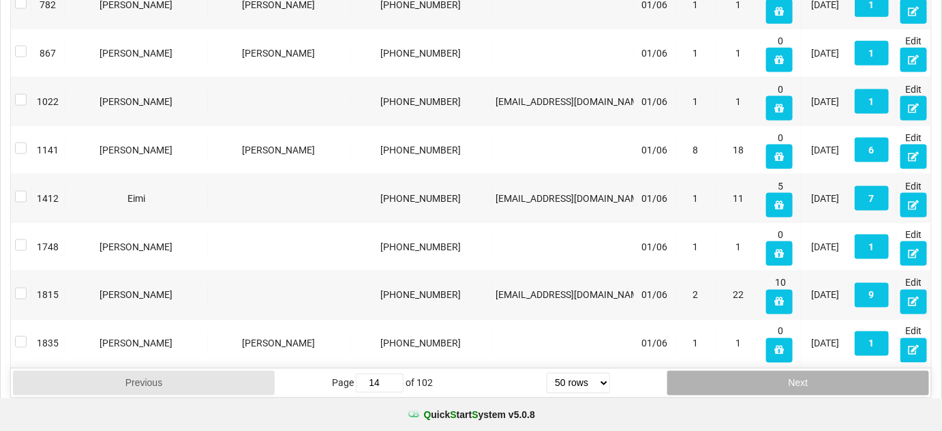
click at [797, 373] on button "Next" at bounding box center [798, 383] width 262 height 25
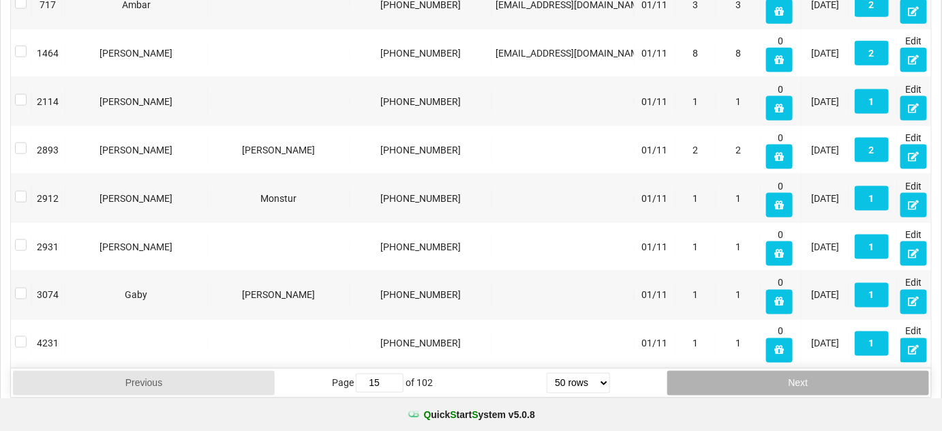
click at [797, 373] on button "Next" at bounding box center [798, 383] width 262 height 25
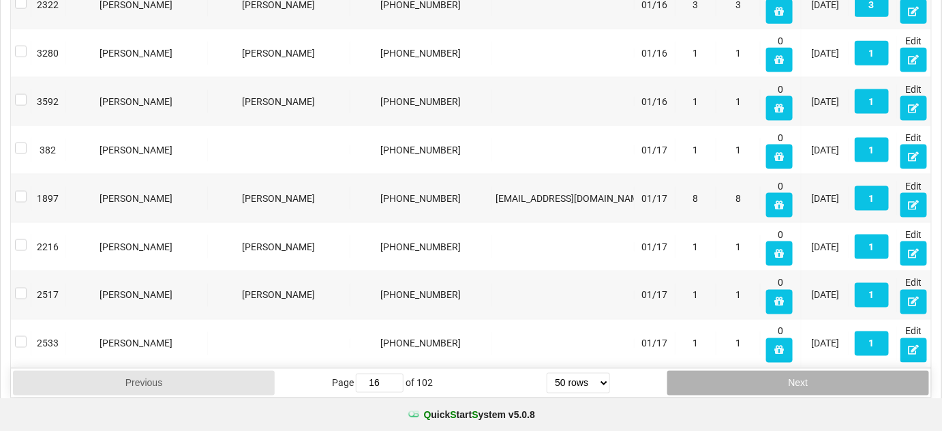
click at [797, 373] on button "Next" at bounding box center [798, 383] width 262 height 25
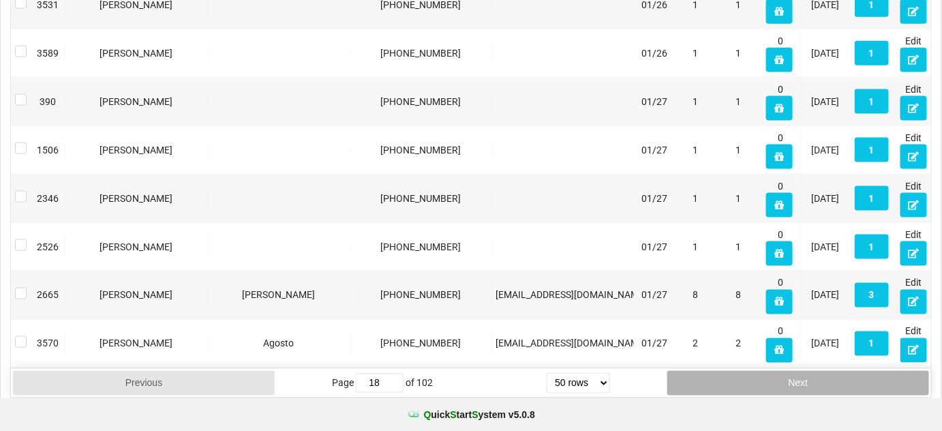
click at [797, 373] on button "Next" at bounding box center [798, 383] width 262 height 25
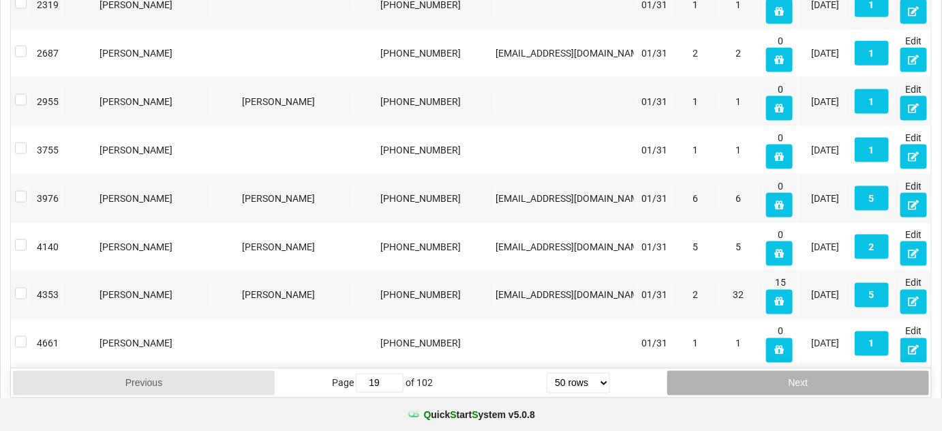
click at [796, 373] on button "Next" at bounding box center [798, 383] width 262 height 25
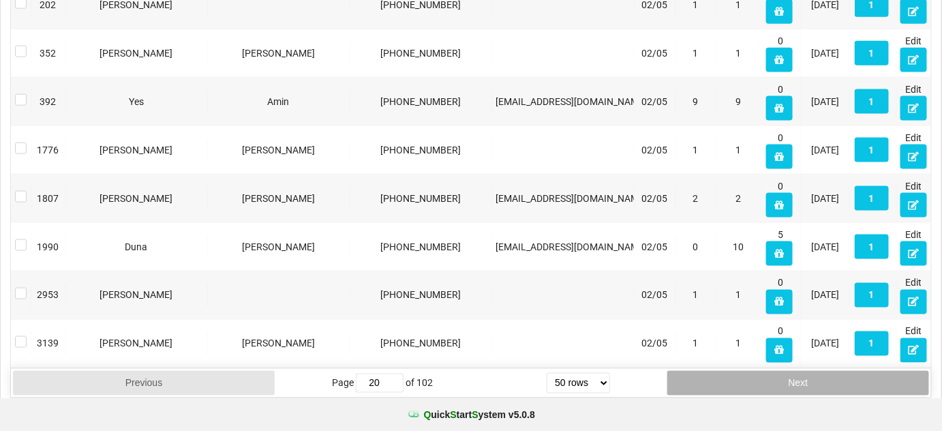
click at [796, 373] on button "Next" at bounding box center [798, 383] width 262 height 25
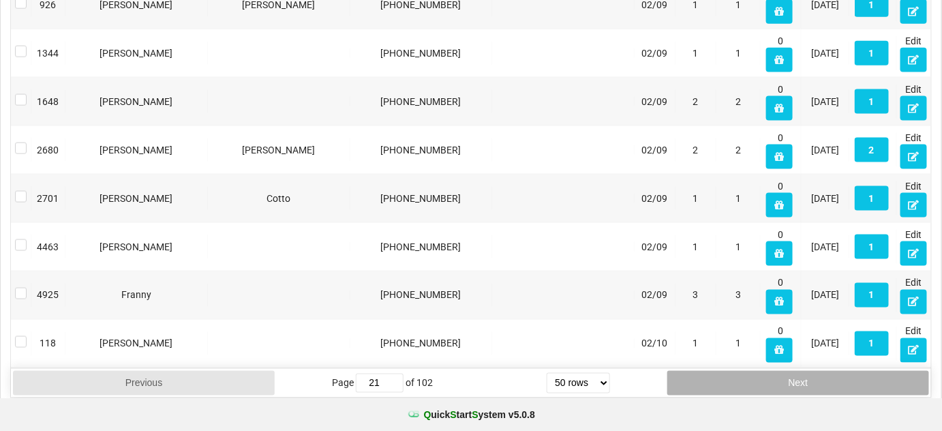
click at [796, 373] on button "Next" at bounding box center [798, 383] width 262 height 25
click at [796, 372] on button "Next" at bounding box center [798, 383] width 262 height 25
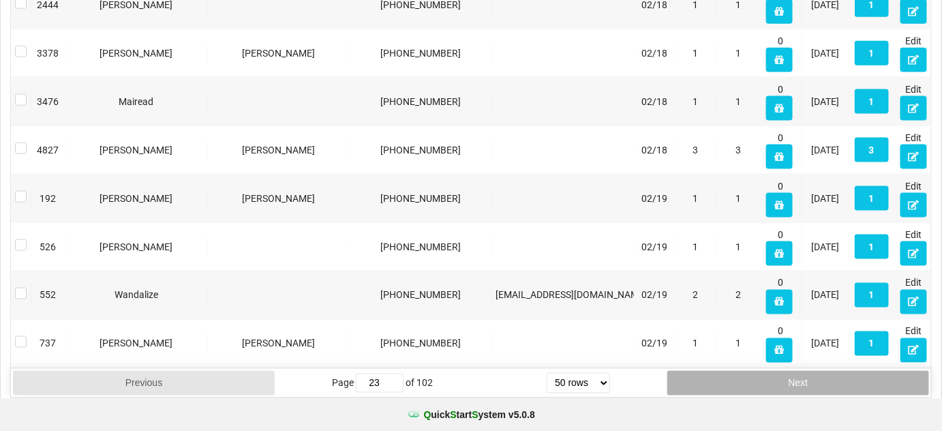
click at [796, 372] on button "Next" at bounding box center [798, 383] width 262 height 25
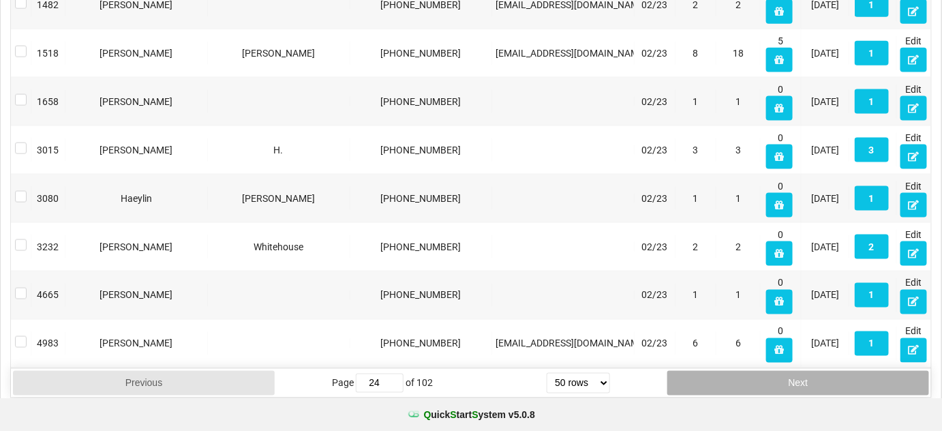
click at [796, 372] on button "Next" at bounding box center [798, 383] width 262 height 25
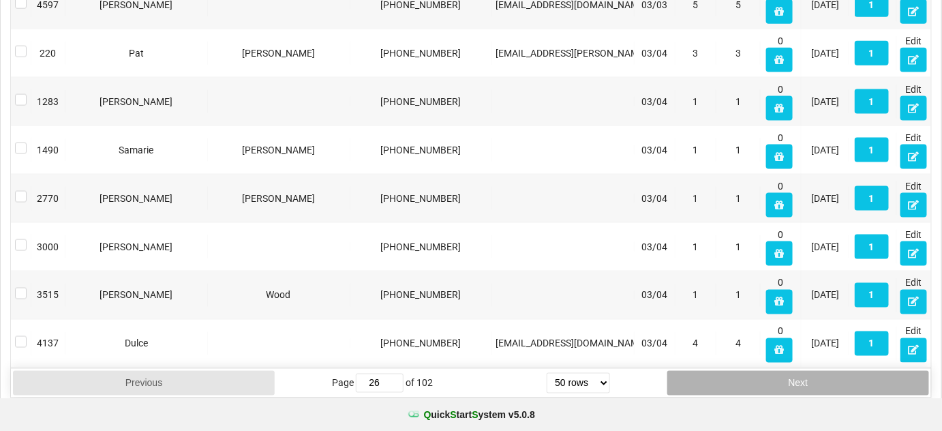
click at [796, 372] on button "Next" at bounding box center [798, 383] width 262 height 25
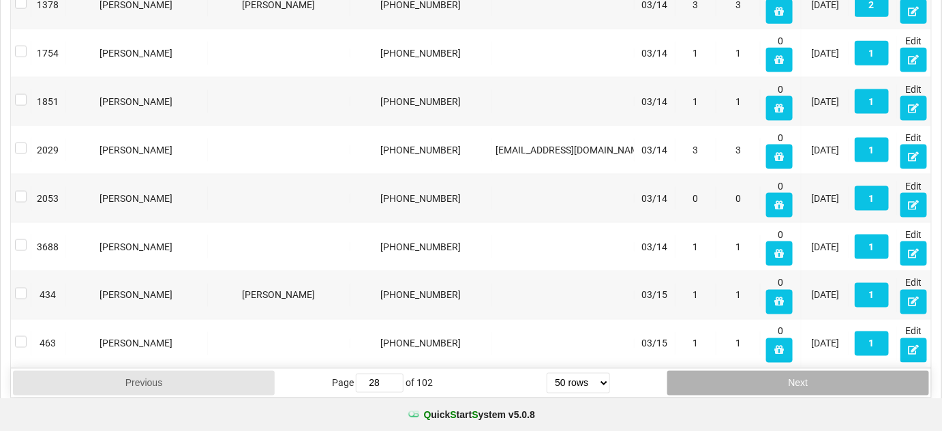
click at [796, 372] on button "Next" at bounding box center [798, 383] width 262 height 25
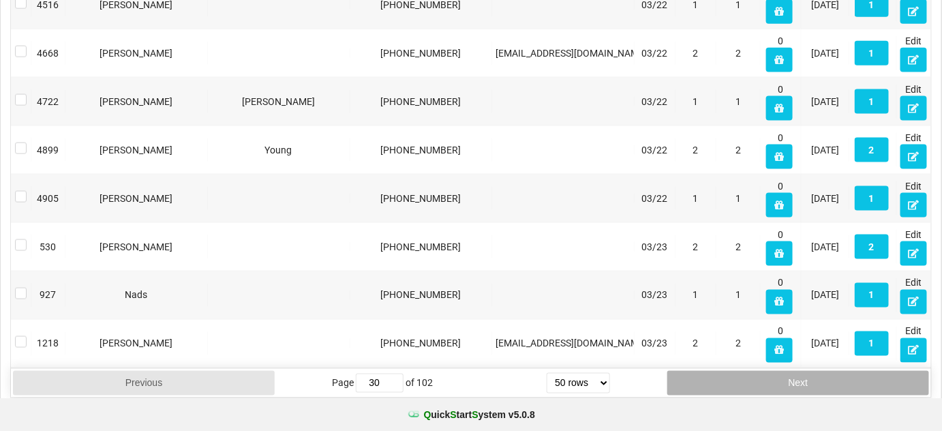
click at [796, 372] on button "Next" at bounding box center [798, 383] width 262 height 25
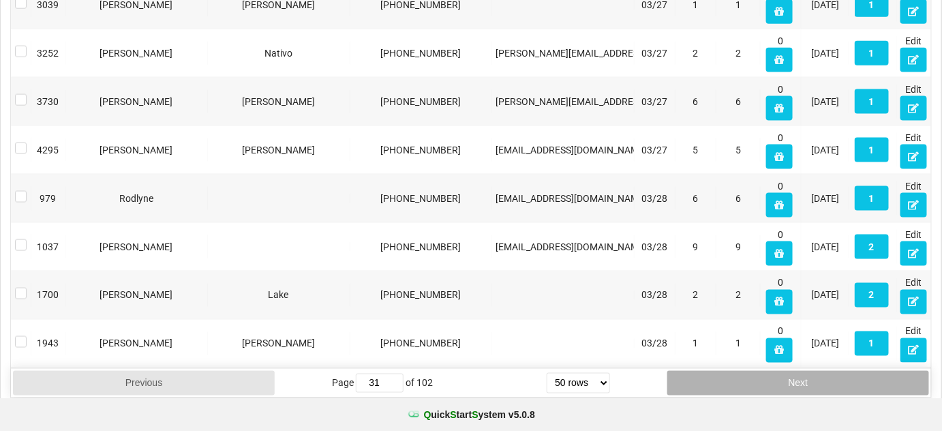
click at [796, 372] on button "Next" at bounding box center [798, 383] width 262 height 25
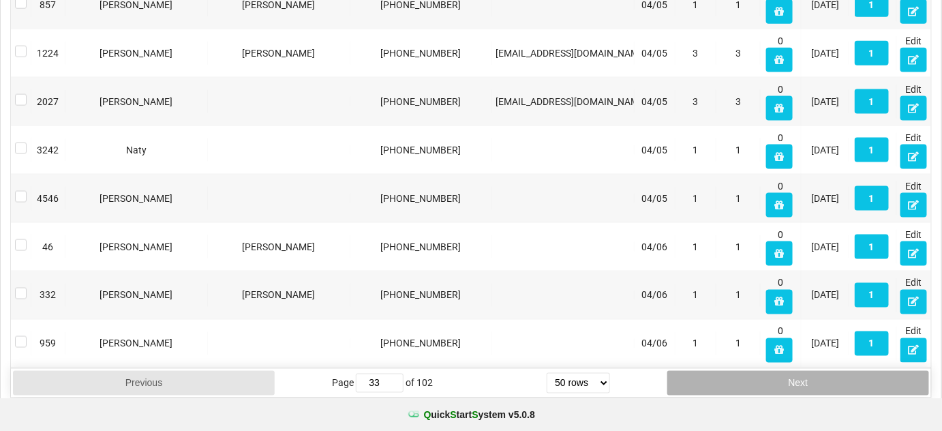
click at [796, 372] on button "Next" at bounding box center [798, 383] width 262 height 25
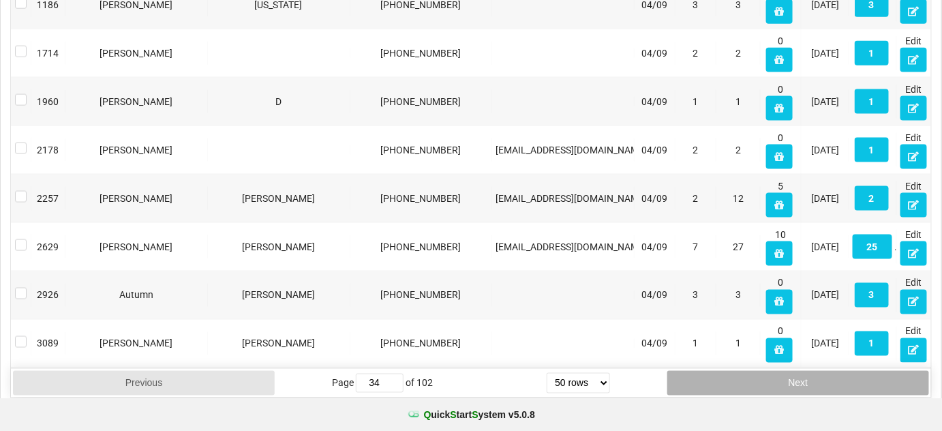
click at [796, 372] on button "Next" at bounding box center [798, 383] width 262 height 25
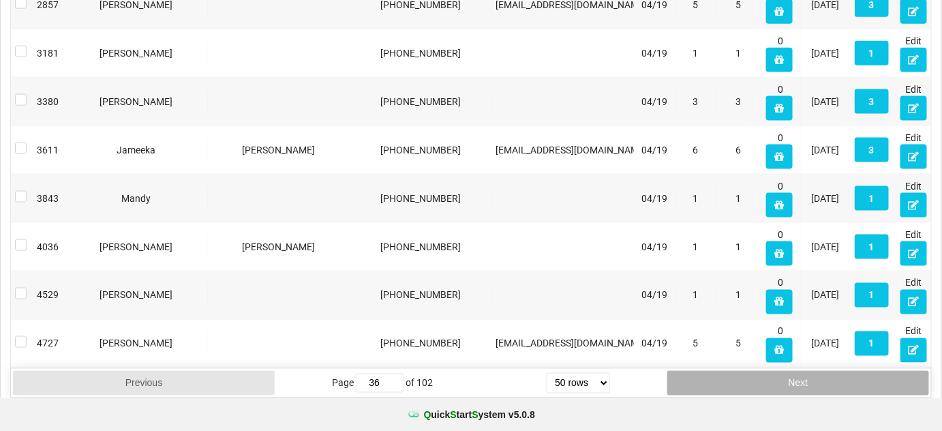
click at [796, 372] on button "Next" at bounding box center [798, 383] width 262 height 25
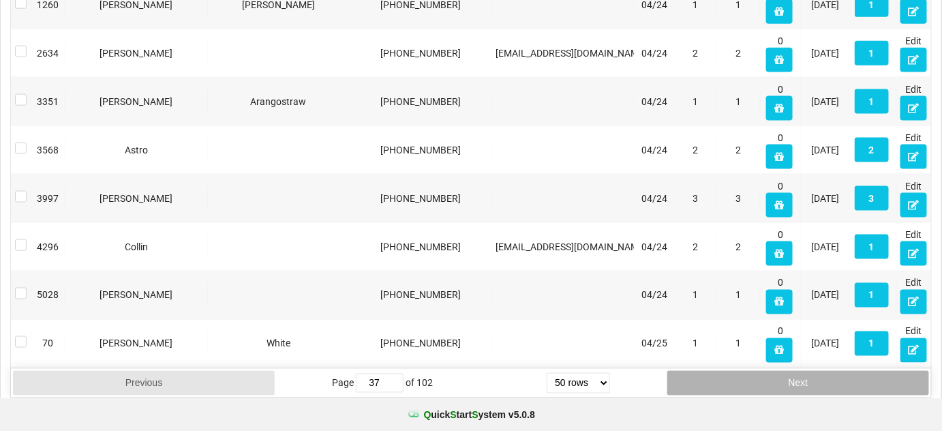
click at [796, 372] on button "Next" at bounding box center [798, 383] width 262 height 25
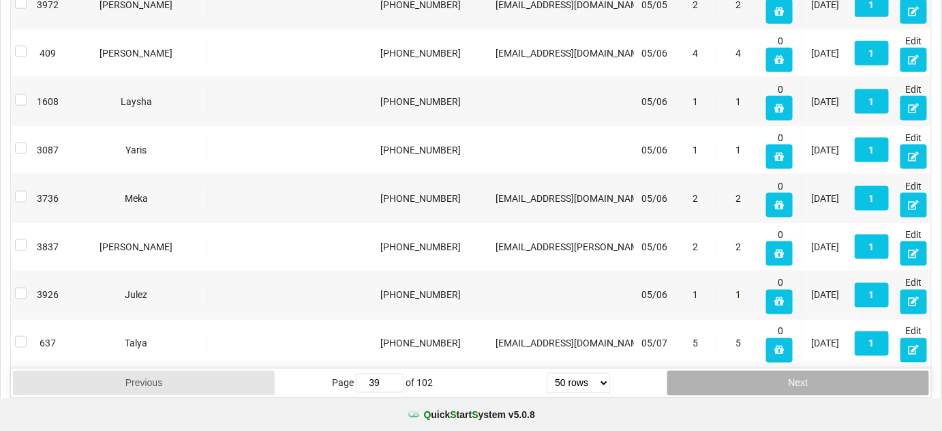
click at [796, 372] on button "Next" at bounding box center [798, 383] width 262 height 25
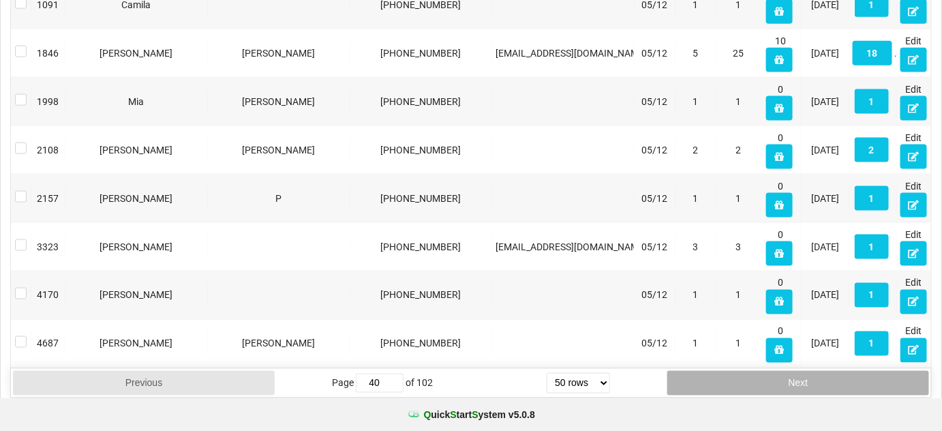
click at [796, 372] on button "Next" at bounding box center [798, 383] width 262 height 25
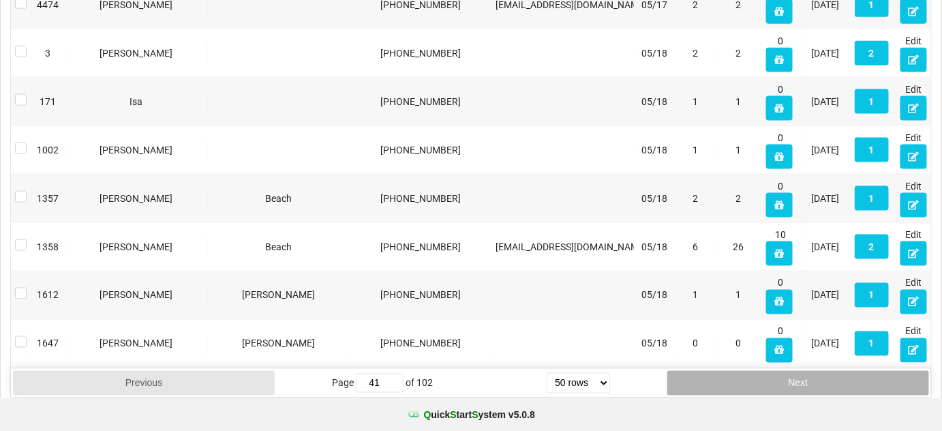
click at [796, 372] on button "Next" at bounding box center [798, 383] width 262 height 25
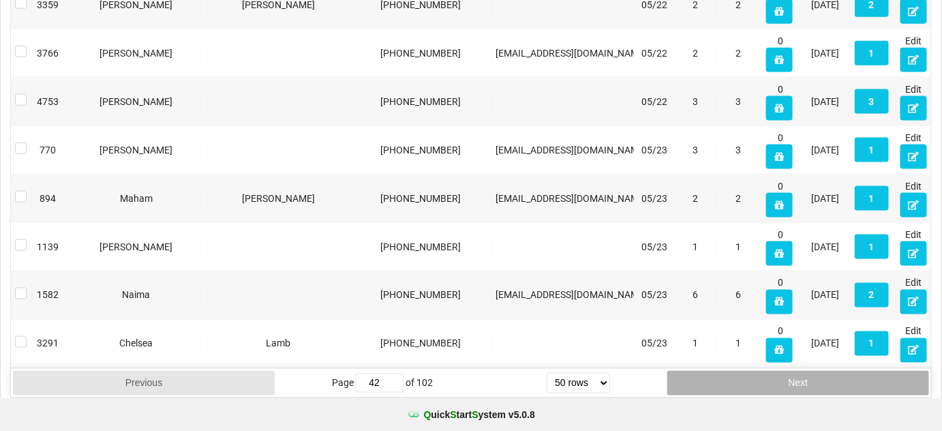
click at [796, 372] on button "Next" at bounding box center [798, 383] width 262 height 25
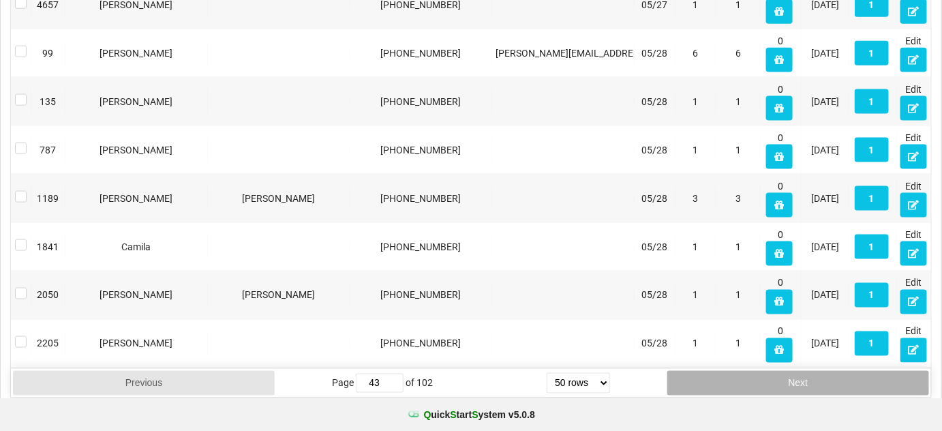
click at [796, 372] on button "Next" at bounding box center [798, 383] width 262 height 25
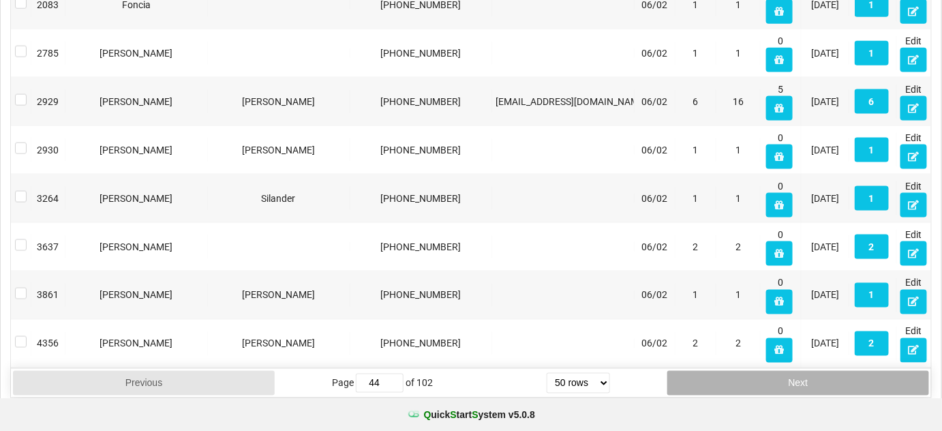
click at [796, 372] on button "Next" at bounding box center [798, 383] width 262 height 25
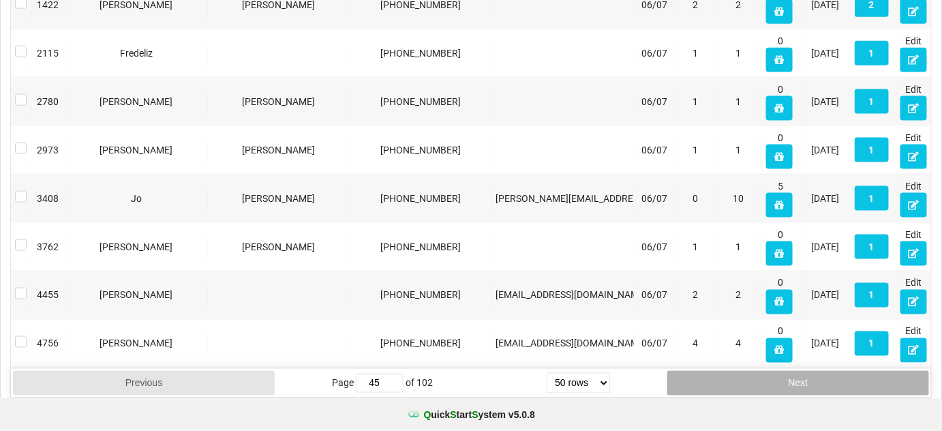
click at [796, 372] on button "Next" at bounding box center [798, 383] width 262 height 25
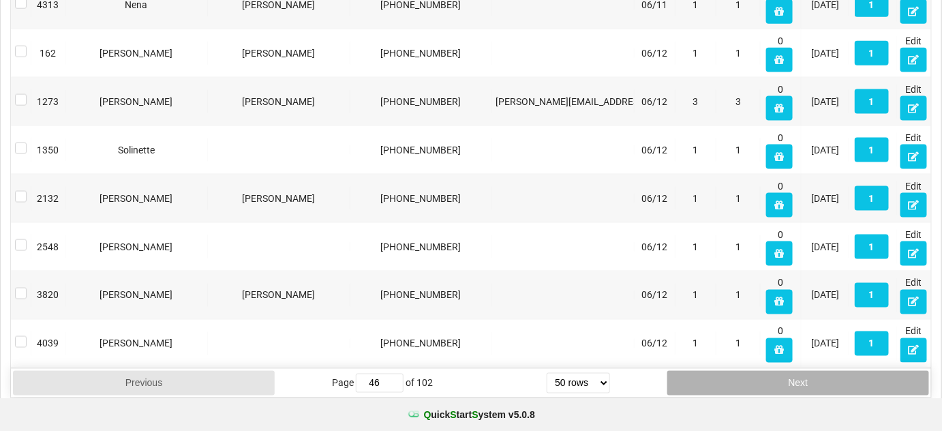
click at [796, 372] on button "Next" at bounding box center [798, 383] width 262 height 25
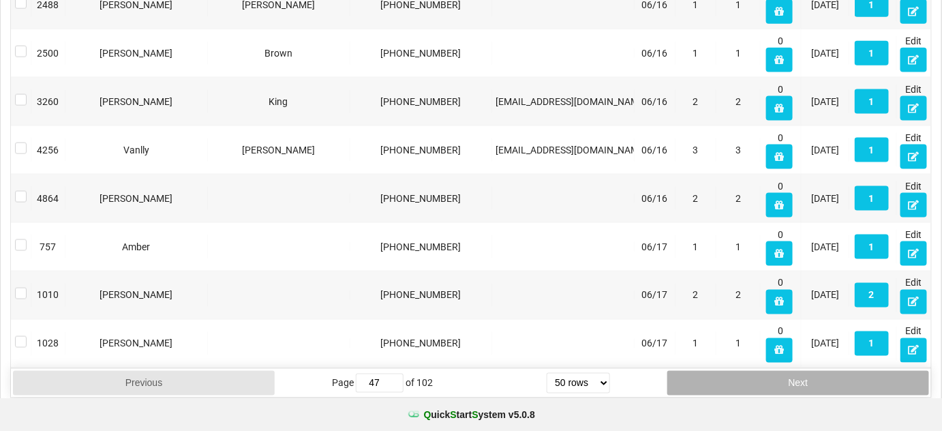
click at [796, 372] on button "Next" at bounding box center [798, 383] width 262 height 25
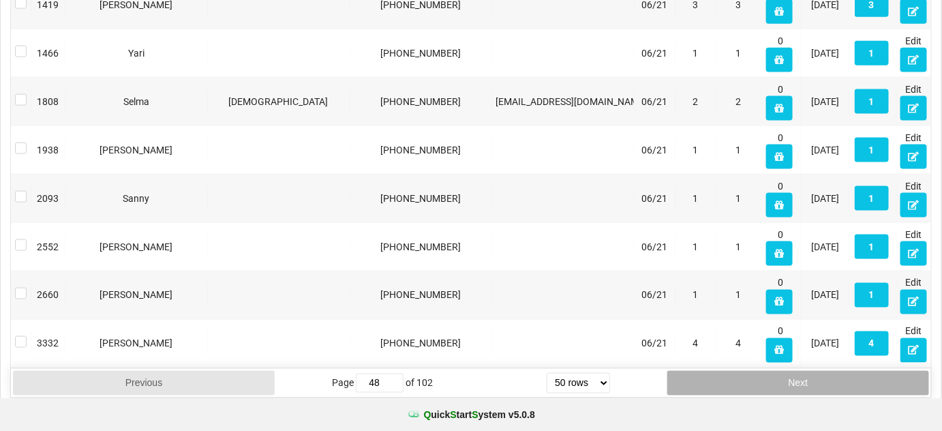
click at [796, 372] on button "Next" at bounding box center [798, 383] width 262 height 25
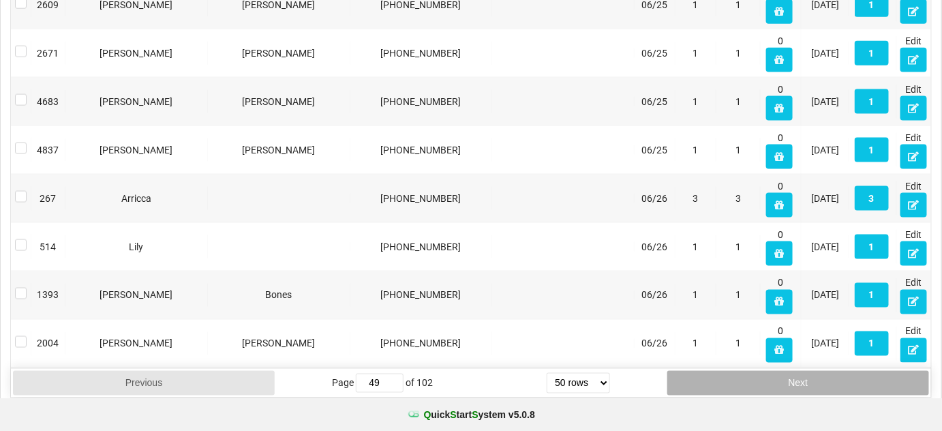
click at [796, 372] on button "Next" at bounding box center [798, 383] width 262 height 25
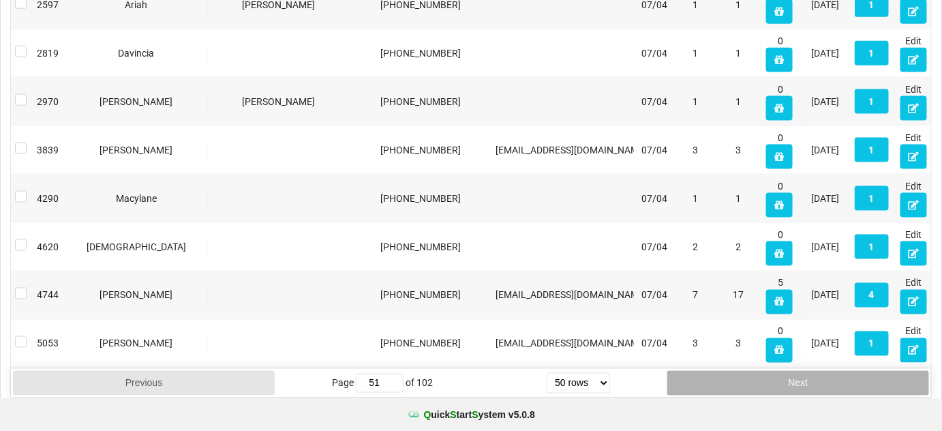
click at [796, 372] on button "Next" at bounding box center [798, 383] width 262 height 25
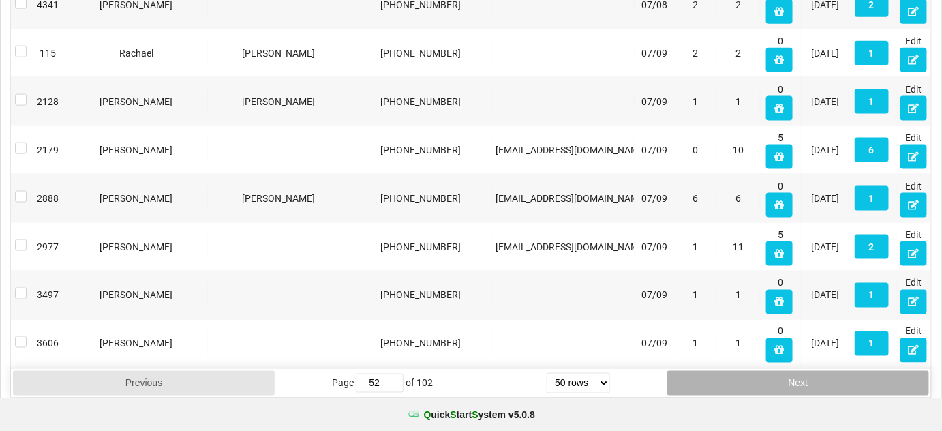
click at [796, 372] on button "Next" at bounding box center [798, 383] width 262 height 25
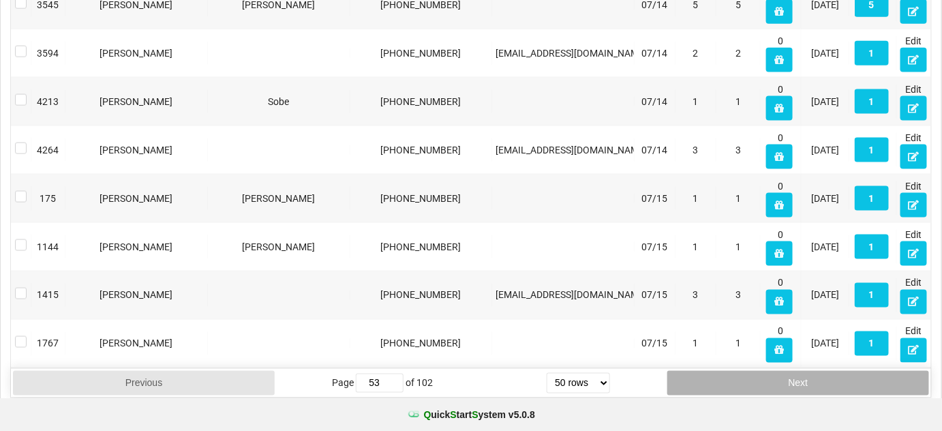
click at [796, 372] on button "Next" at bounding box center [798, 383] width 262 height 25
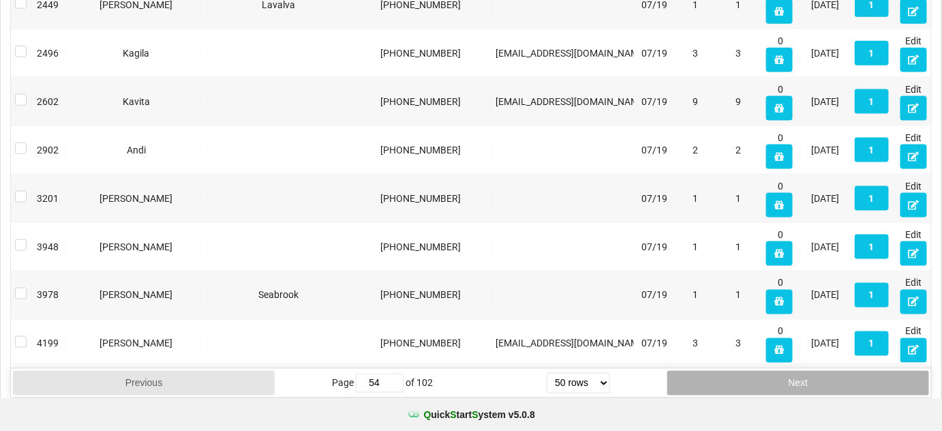
click at [796, 372] on button "Next" at bounding box center [798, 383] width 262 height 25
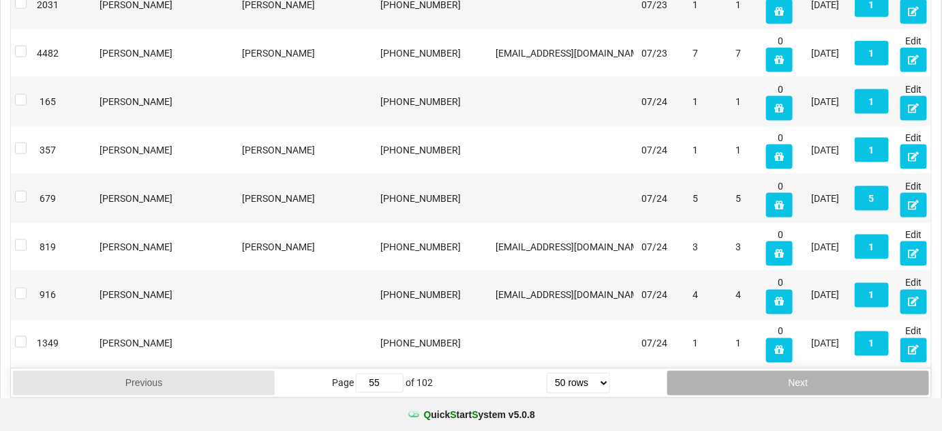
click at [796, 372] on button "Next" at bounding box center [798, 383] width 262 height 25
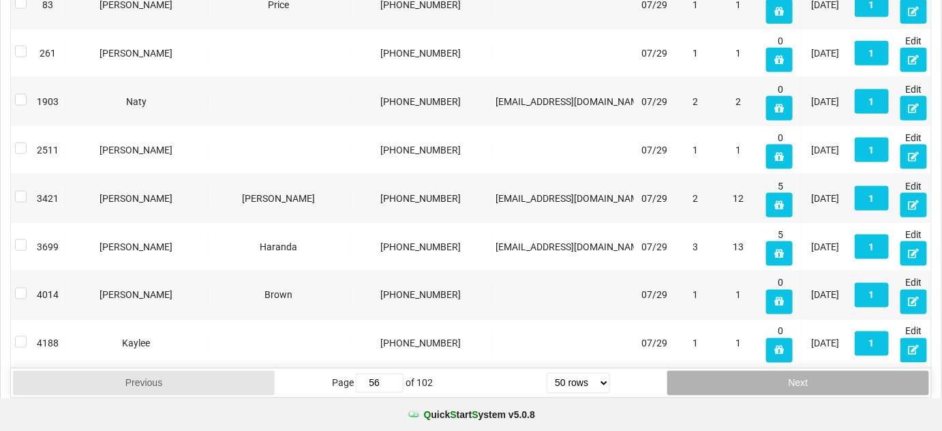
click at [796, 372] on button "Next" at bounding box center [798, 383] width 262 height 25
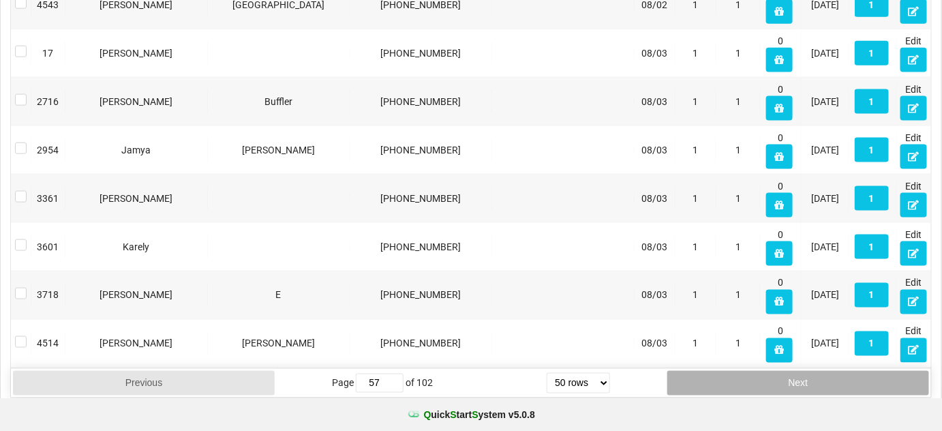
click at [796, 372] on button "Next" at bounding box center [798, 383] width 262 height 25
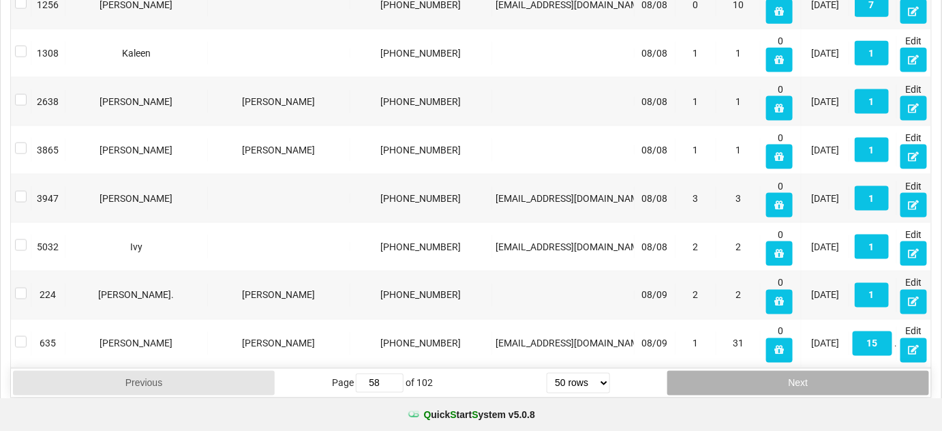
click at [795, 372] on button "Next" at bounding box center [798, 383] width 262 height 25
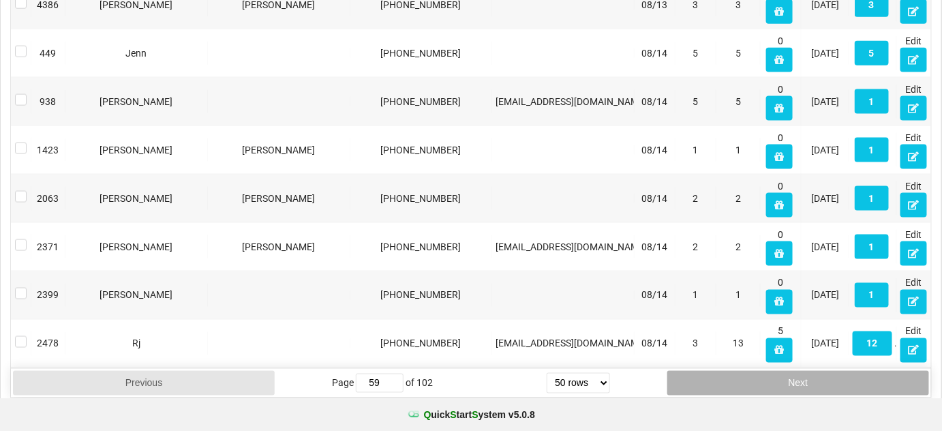
click at [795, 372] on button "Next" at bounding box center [798, 383] width 262 height 25
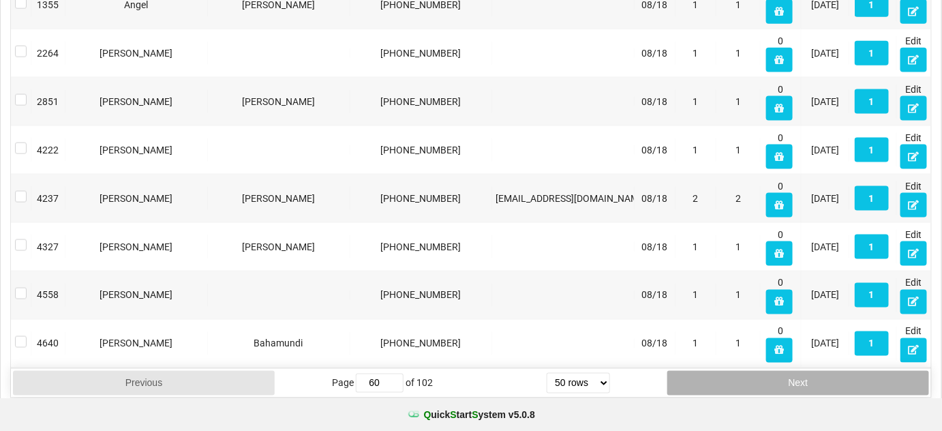
click at [795, 372] on button "Next" at bounding box center [798, 383] width 262 height 25
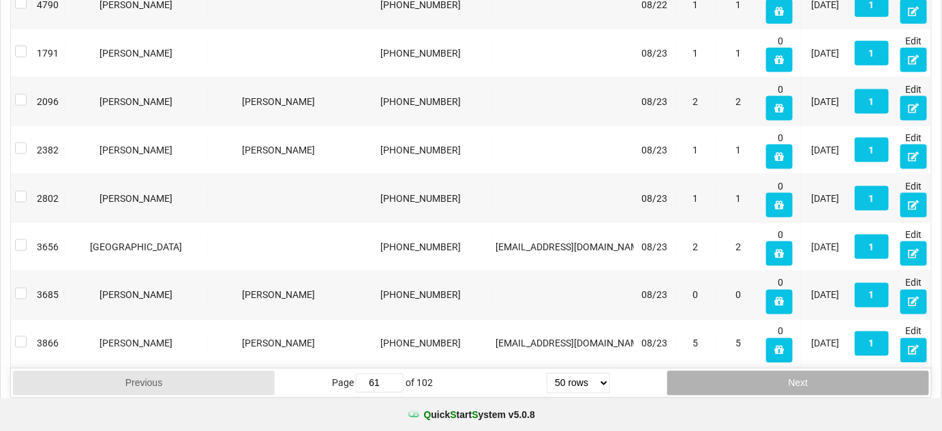
click at [795, 372] on button "Next" at bounding box center [798, 383] width 262 height 25
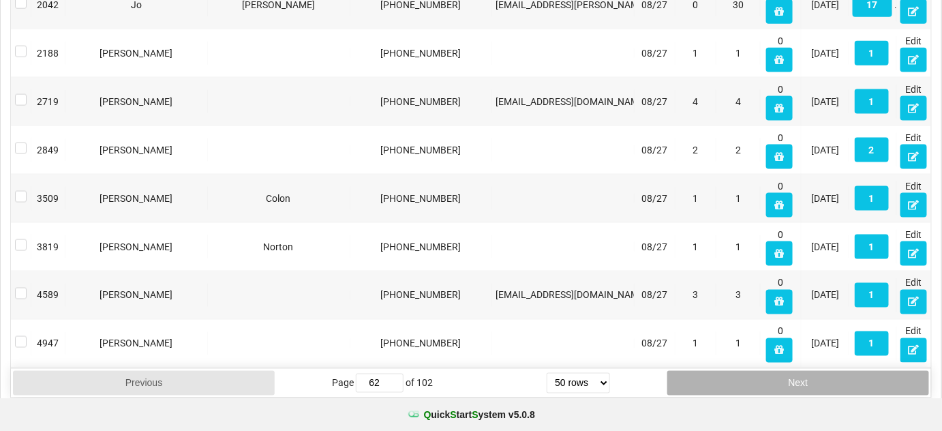
click at [795, 372] on button "Next" at bounding box center [798, 383] width 262 height 25
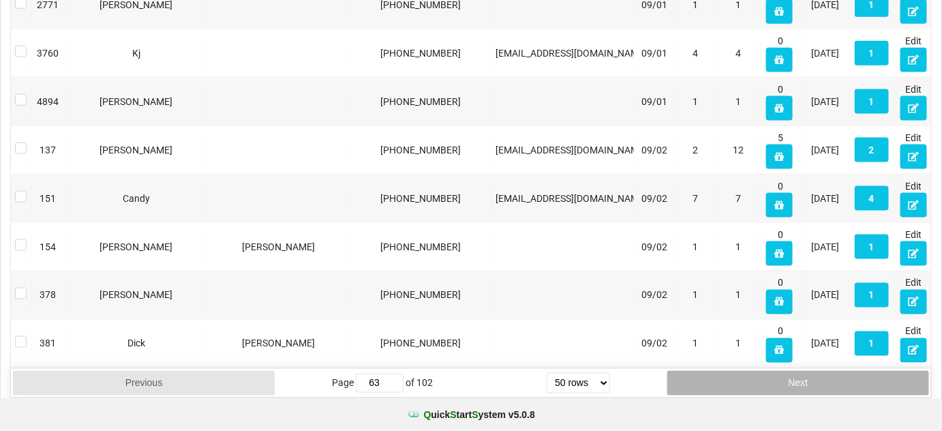
click at [795, 372] on button "Next" at bounding box center [798, 383] width 262 height 25
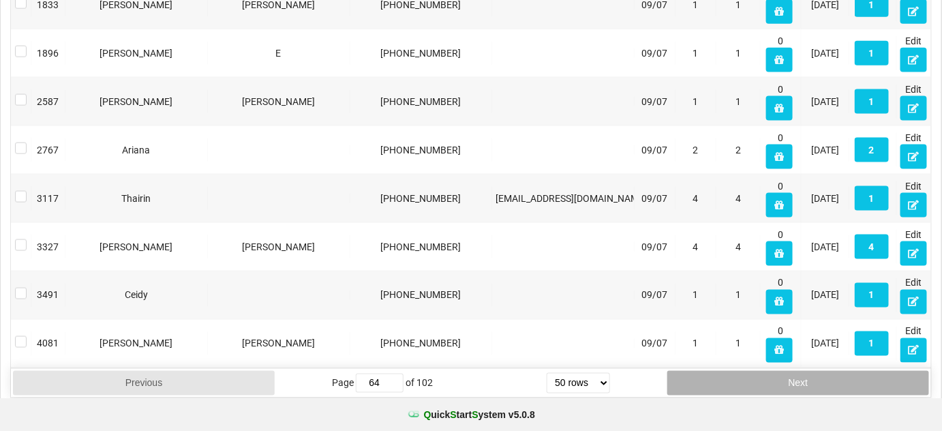
click at [795, 372] on button "Next" at bounding box center [798, 383] width 262 height 25
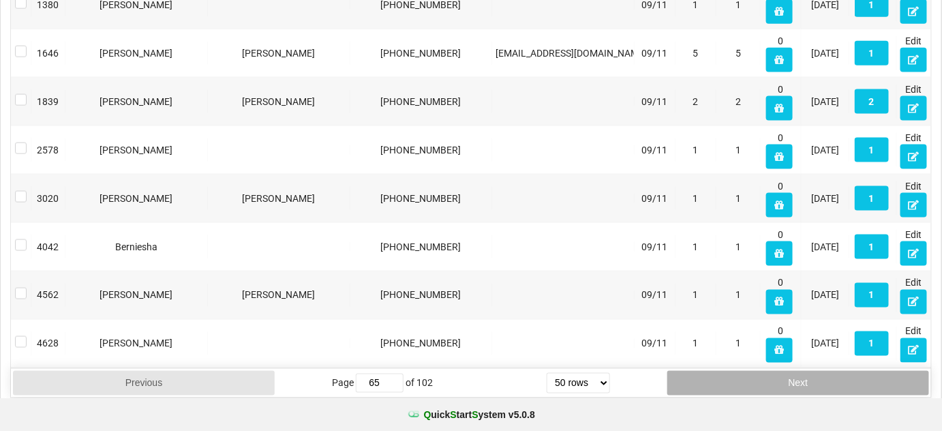
click at [795, 372] on button "Next" at bounding box center [798, 383] width 262 height 25
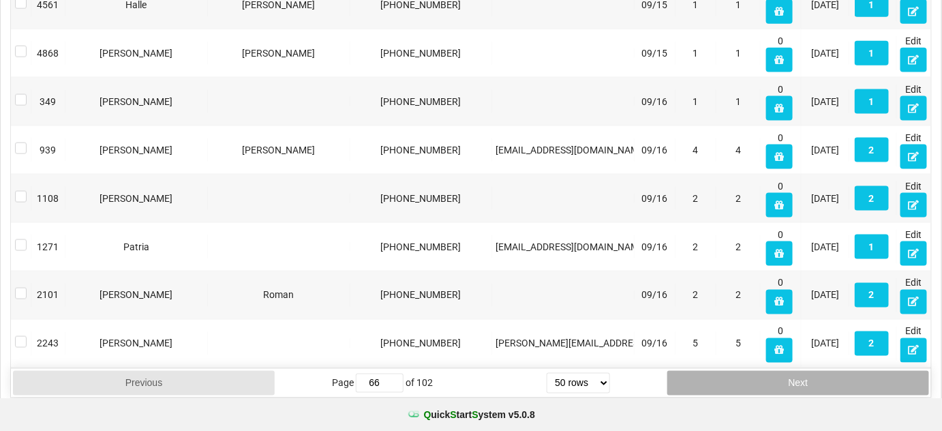
click at [794, 372] on button "Next" at bounding box center [798, 383] width 262 height 25
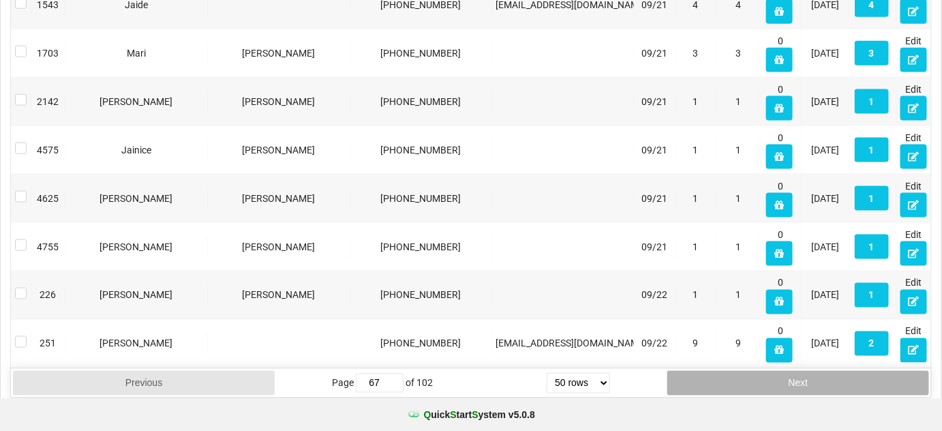
click at [794, 372] on button "Next" at bounding box center [798, 383] width 262 height 25
type input "68"
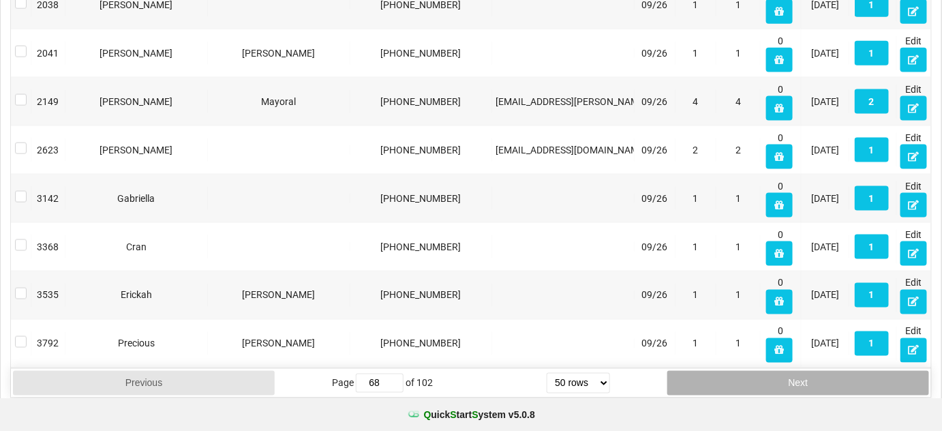
click at [830, 374] on button "Next" at bounding box center [798, 383] width 262 height 25
type input "69"
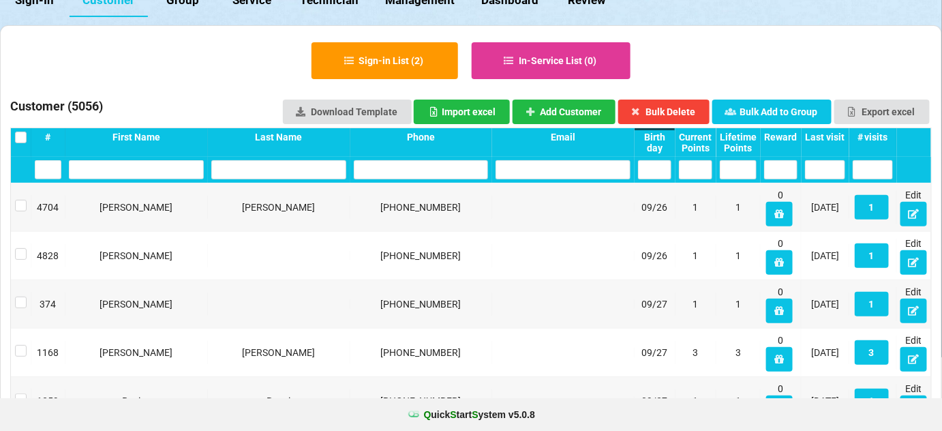
scroll to position [37, 0]
